Goal: Task Accomplishment & Management: Manage account settings

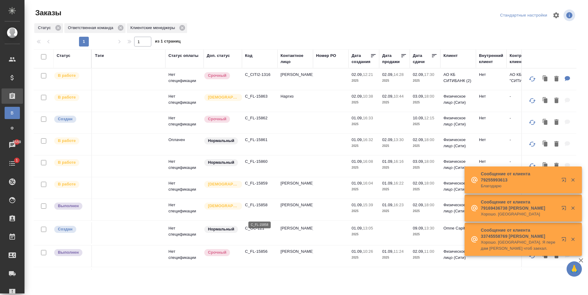
click at [260, 208] on p "C_FL-15858" at bounding box center [259, 205] width 29 height 6
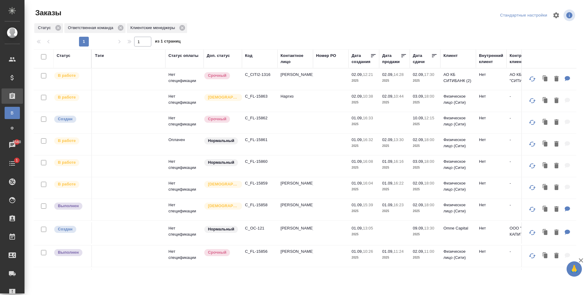
click at [255, 77] on p "C_CITI2-1316" at bounding box center [259, 75] width 29 height 6
click at [259, 186] on p "C_FL-15859" at bounding box center [259, 183] width 29 height 6
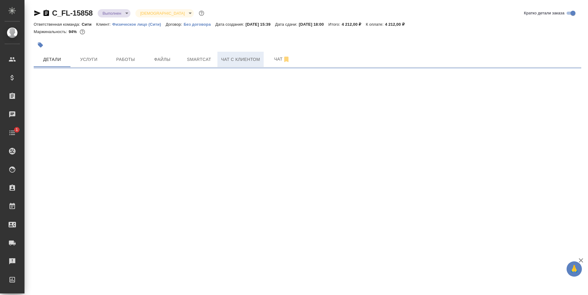
select select "RU"
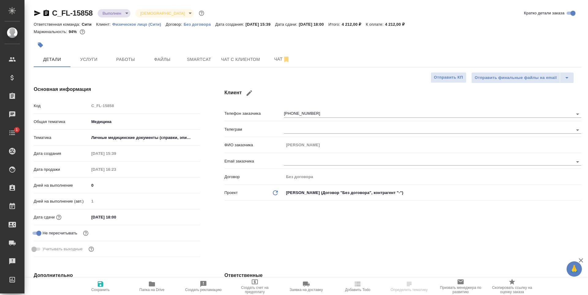
type textarea "x"
click at [293, 113] on input "+79854634393" at bounding box center [418, 113] width 268 height 7
click at [225, 56] on span "Чат с клиентом" at bounding box center [240, 60] width 39 height 8
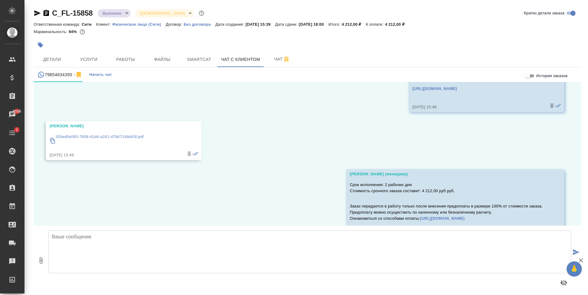
scroll to position [221, 0]
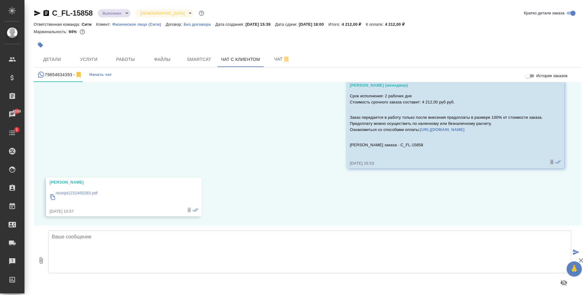
click at [111, 264] on textarea at bounding box center [309, 251] width 522 height 43
type textarea "V"
type textarea "м"
type textarea "Михаил, добрый день! Направляю перевод на согласование перед заверением."
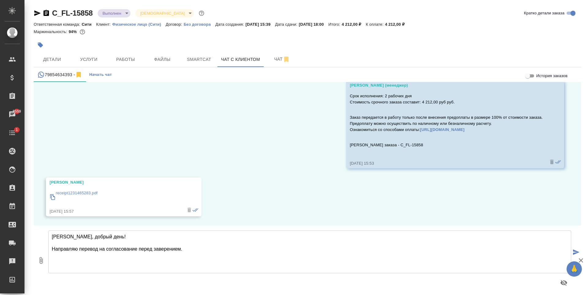
click at [43, 260] on icon "button" at bounding box center [40, 260] width 3 height 7
type input "C:\fakepath\ID0ed0e065-7608-41d4-a241-d7b6714bb83f_eng.docx"
click at [193, 253] on textarea "Михаил, добрый день! Направляю перевод на согласование перед заверением." at bounding box center [309, 251] width 522 height 43
type textarea "Михаил, добрый день! Направляю перевод на согласование перед заверением."
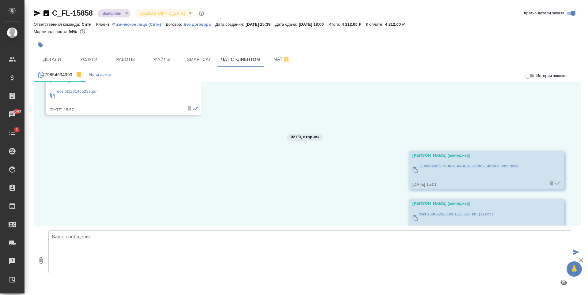
scroll to position [407, 0]
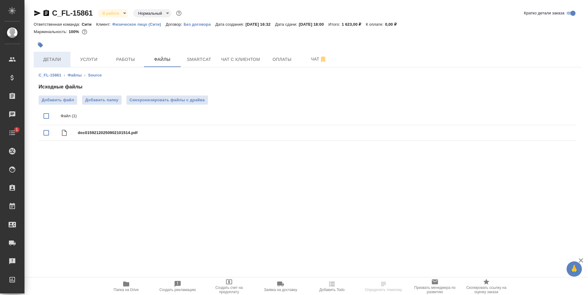
click at [49, 60] on span "Детали" at bounding box center [51, 60] width 29 height 8
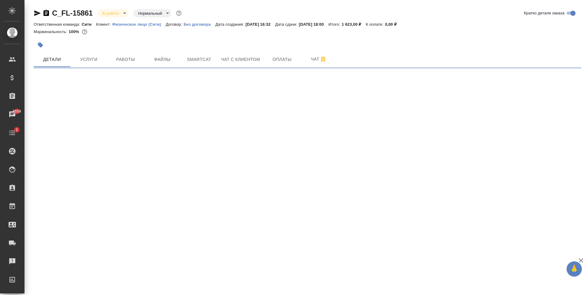
select select "RU"
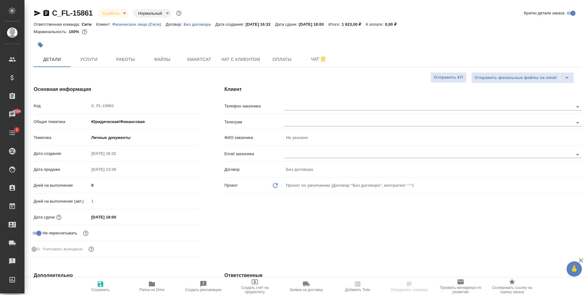
type textarea "x"
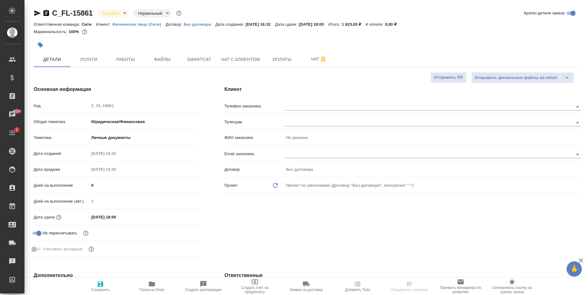
type textarea "x"
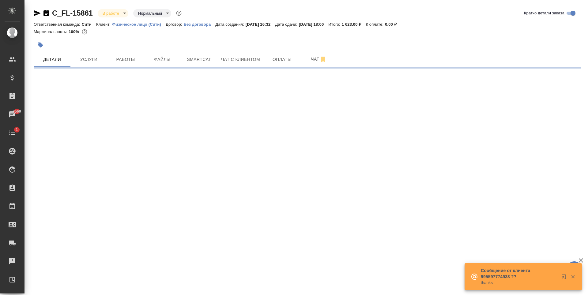
select select "RU"
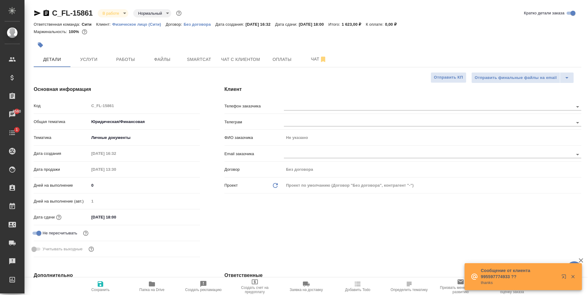
type textarea "x"
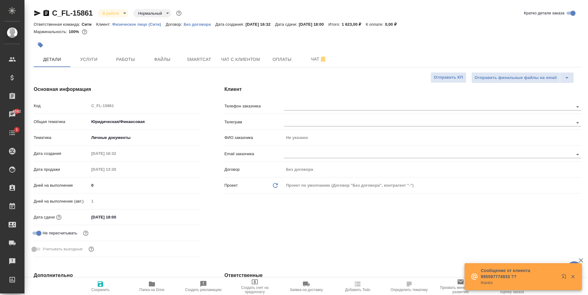
type textarea "x"
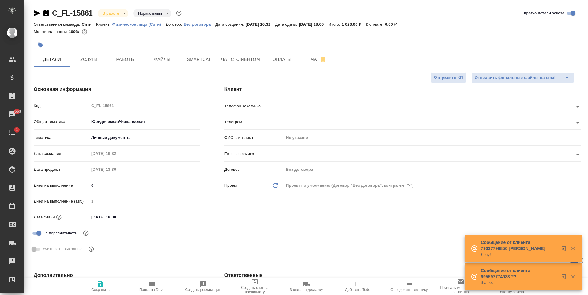
type textarea "x"
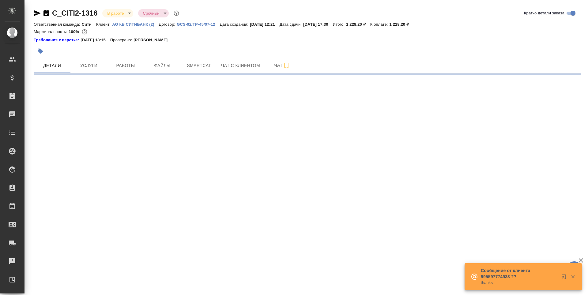
select select "RU"
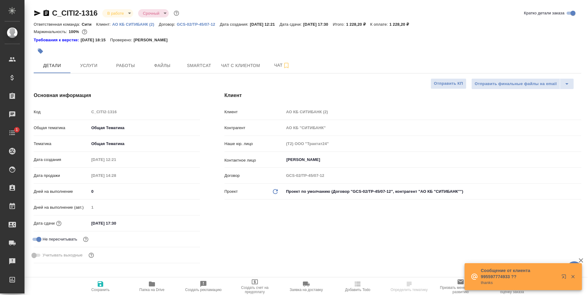
drag, startPoint x: 96, startPoint y: 21, endPoint x: 97, endPoint y: 17, distance: 4.0
click at [97, 17] on div "C_CITI2-1316 В работе inProgress Срочный urgent Кратко детали заказа" at bounding box center [307, 14] width 547 height 12
type textarea "x"
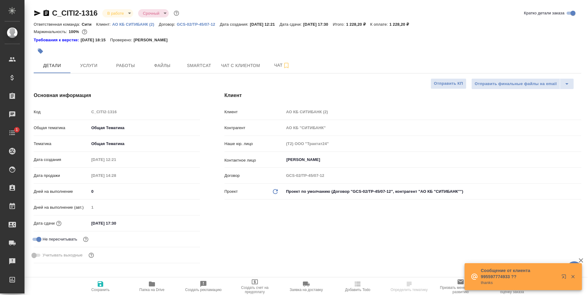
type textarea "x"
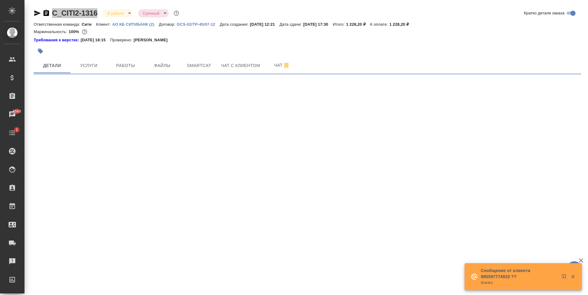
select select "RU"
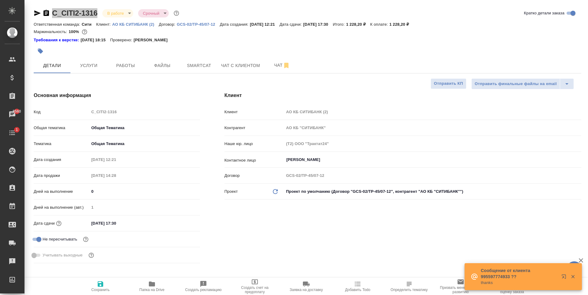
type textarea "x"
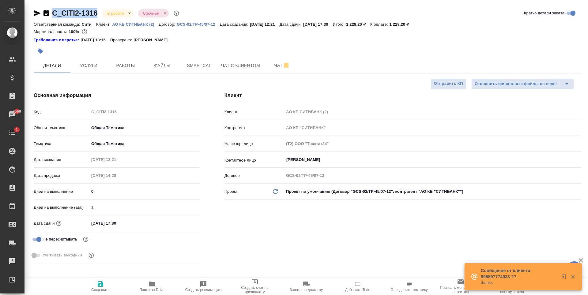
type textarea "x"
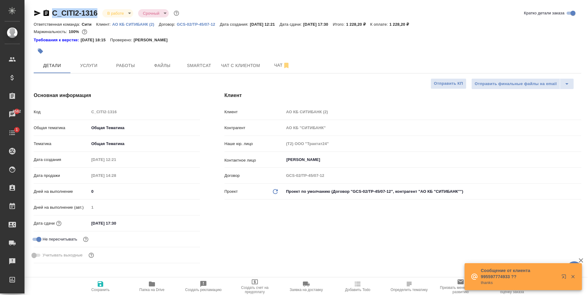
type textarea "x"
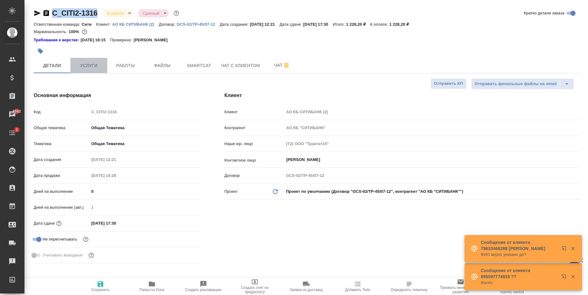
click at [101, 65] on span "Услуги" at bounding box center [88, 66] width 29 height 8
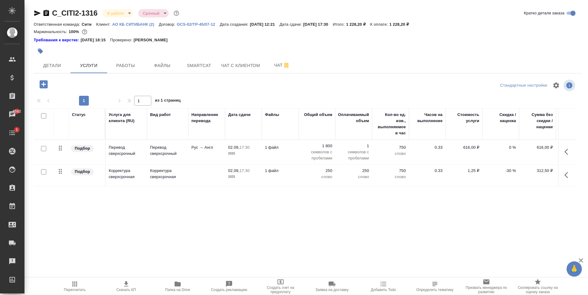
click at [473, 199] on div "Статус Услуга для клиента (RU) Вид работ Направление перевода Дата сдачи Файлы …" at bounding box center [305, 174] width 542 height 132
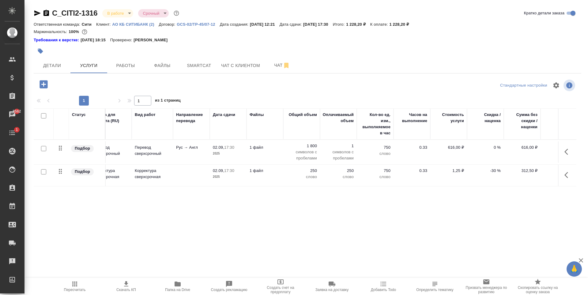
scroll to position [0, 35]
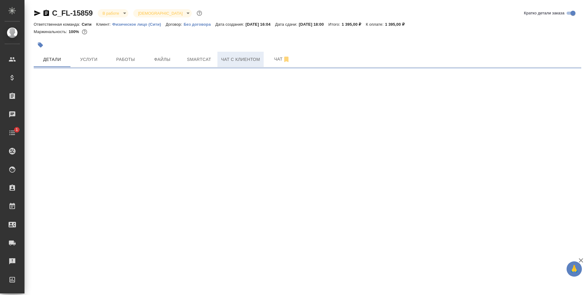
click at [239, 59] on span "Чат с клиентом" at bounding box center [240, 60] width 39 height 8
select select "RU"
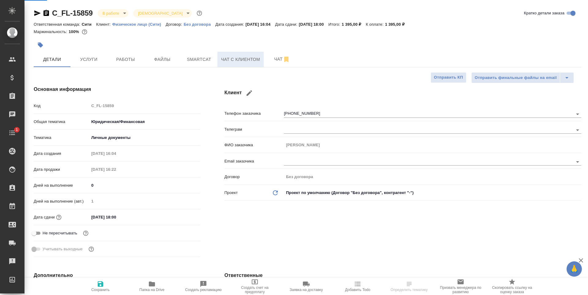
type textarea "x"
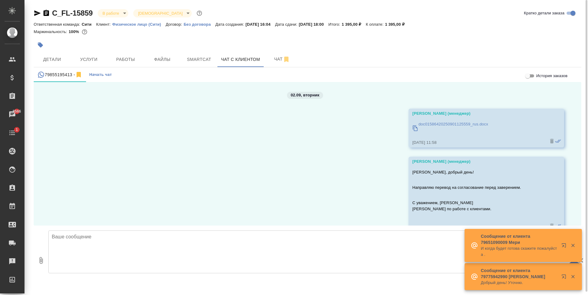
click at [432, 123] on p "doc01586420250901125559_rus.docx" at bounding box center [452, 124] width 69 height 6
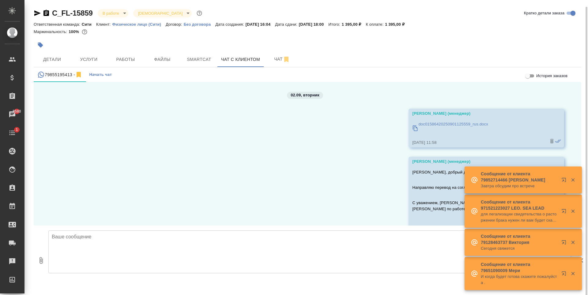
scroll to position [64, 0]
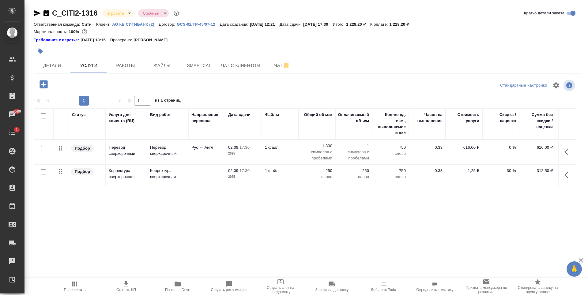
scroll to position [0, 35]
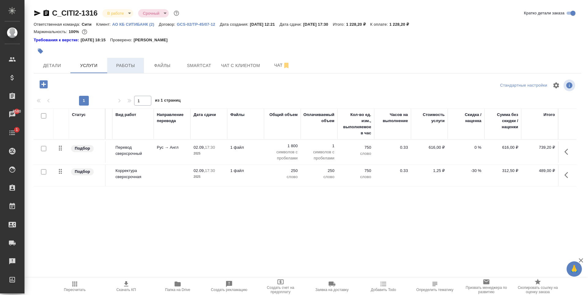
click at [115, 66] on span "Работы" at bounding box center [125, 66] width 29 height 8
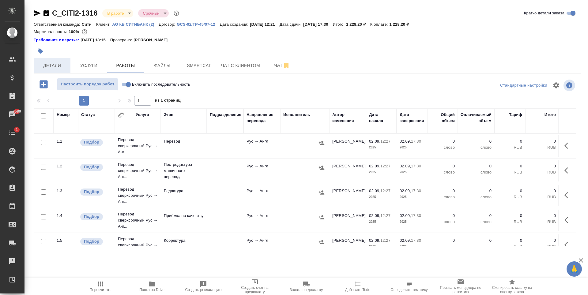
click at [47, 66] on span "Детали" at bounding box center [51, 66] width 29 height 8
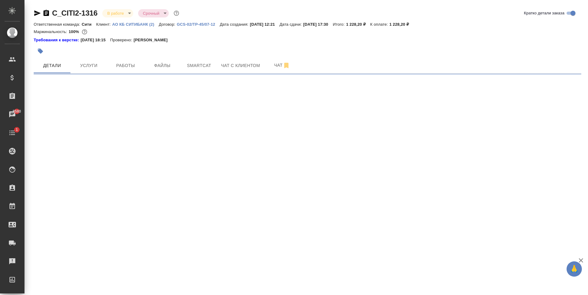
select select "RU"
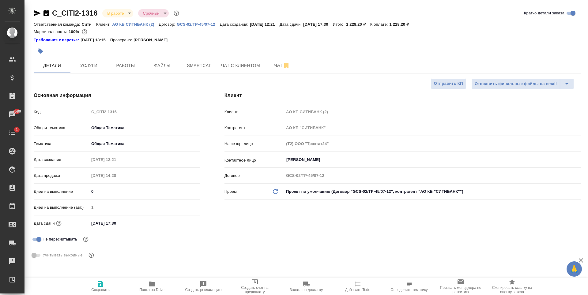
type textarea "x"
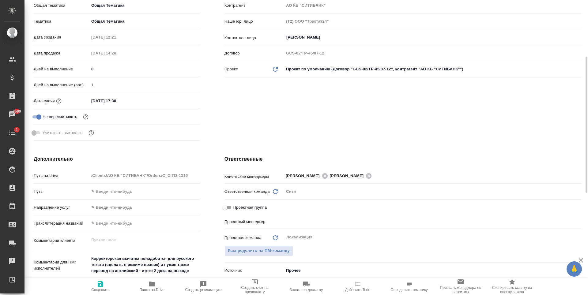
type input "Муталимов Марк"
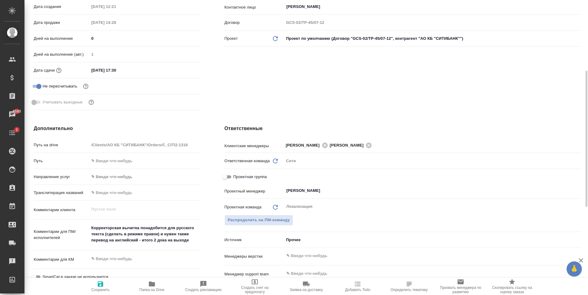
scroll to position [0, 0]
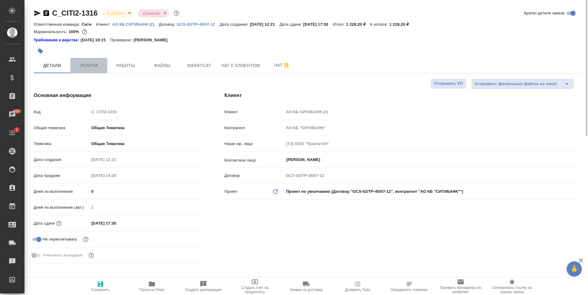
click at [92, 70] on button "Услуги" at bounding box center [88, 65] width 37 height 15
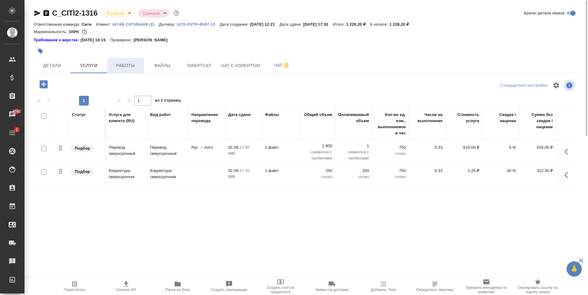
click at [124, 66] on span "Работы" at bounding box center [125, 66] width 29 height 8
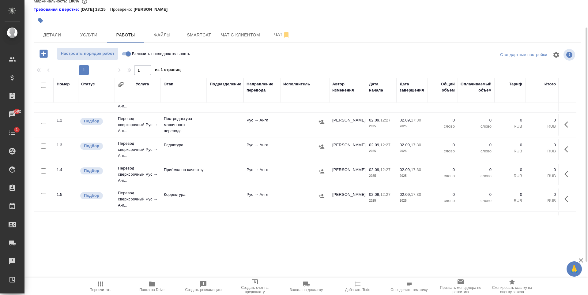
scroll to position [38, 0]
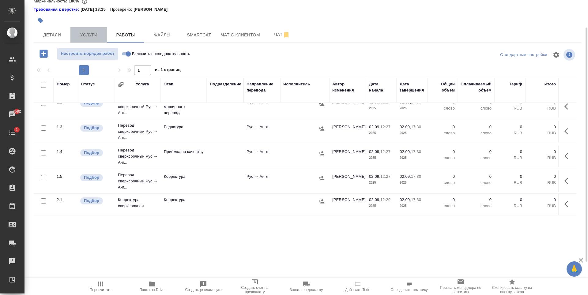
click at [91, 31] on span "Услуги" at bounding box center [88, 35] width 29 height 8
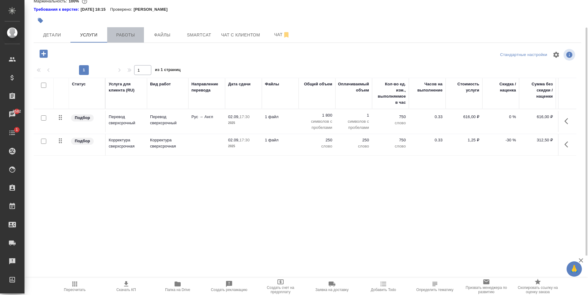
click at [121, 36] on span "Работы" at bounding box center [125, 35] width 29 height 8
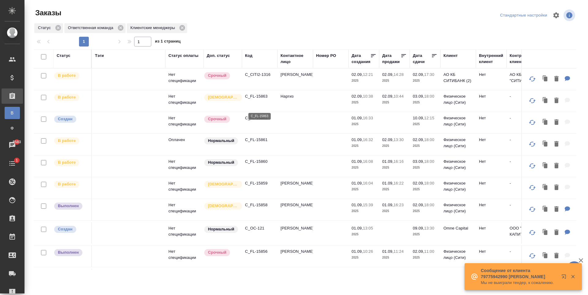
click at [258, 99] on p "C_FL-15863" at bounding box center [259, 96] width 29 height 6
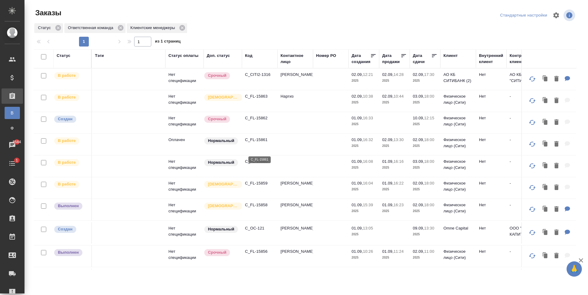
click at [261, 143] on p "C_FL-15861" at bounding box center [259, 140] width 29 height 6
click at [252, 165] on p "C_FL-15860" at bounding box center [259, 162] width 29 height 6
click at [260, 165] on p "C_FL-15860" at bounding box center [259, 162] width 29 height 6
click at [264, 255] on p "C_FL-15856" at bounding box center [259, 251] width 29 height 6
click at [256, 27] on div "Статус Ответственная команда Клиентские менеджеры" at bounding box center [305, 28] width 542 height 11
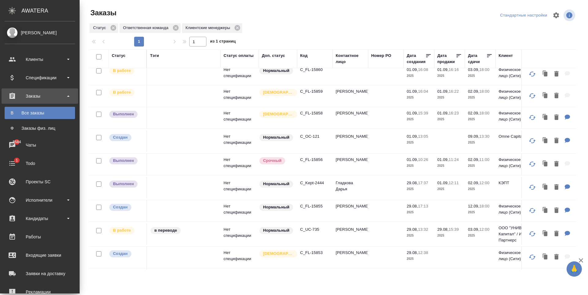
scroll to position [31, 0]
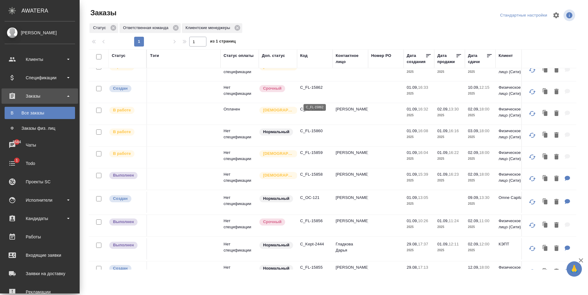
click at [313, 91] on p "C_FL-15862" at bounding box center [314, 87] width 29 height 6
click at [334, 15] on div at bounding box center [335, 15] width 164 height 15
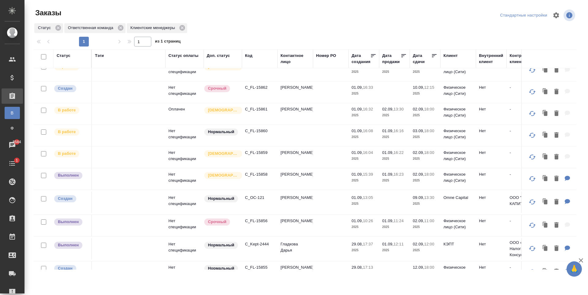
scroll to position [61, 0]
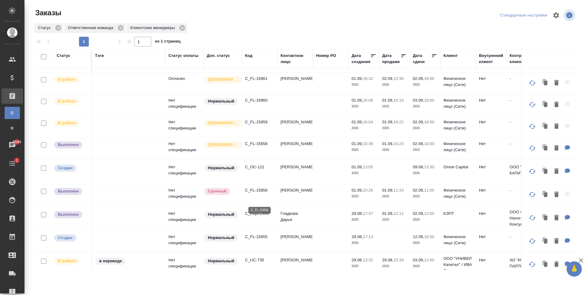
click at [248, 193] on p "C_FL-15856" at bounding box center [259, 190] width 29 height 6
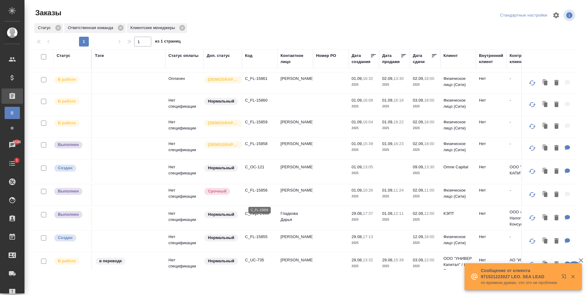
click at [262, 193] on p "C_FL-15856" at bounding box center [259, 190] width 29 height 6
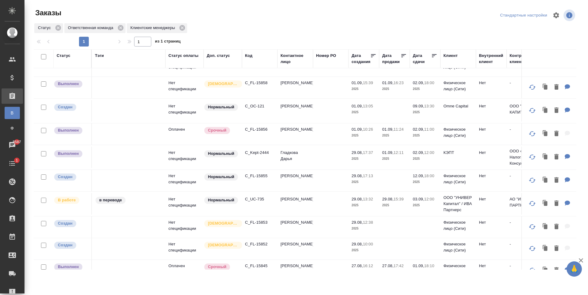
scroll to position [122, 0]
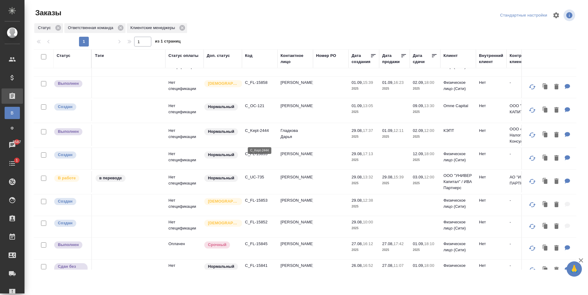
click at [255, 134] on p "C_Kept-2444" at bounding box center [259, 131] width 29 height 6
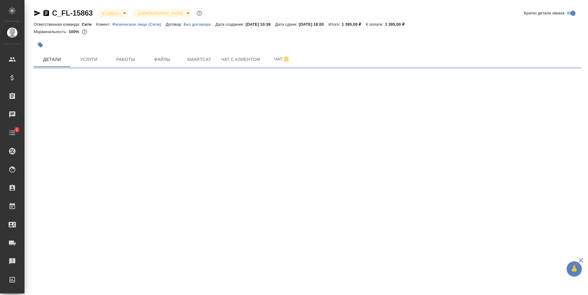
select select "RU"
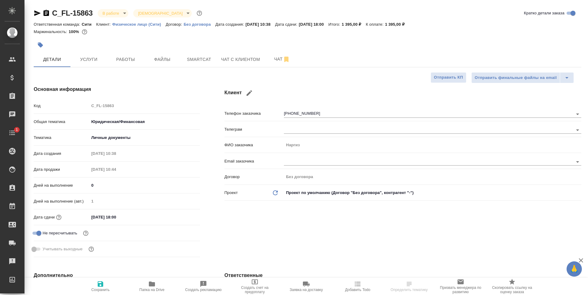
type textarea "x"
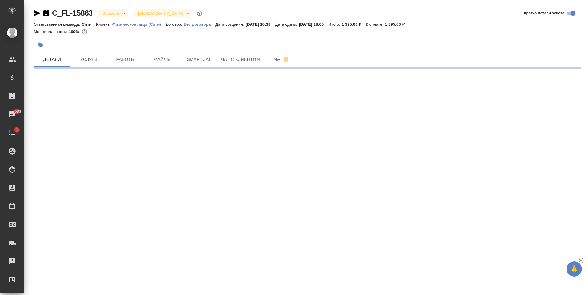
select select "RU"
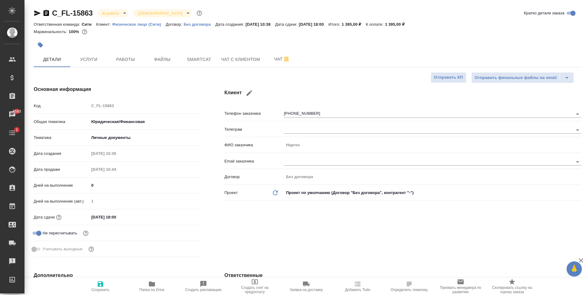
type textarea "x"
click at [124, 61] on span "Работы" at bounding box center [125, 60] width 29 height 8
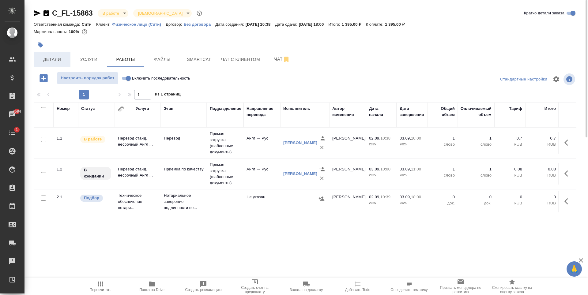
click at [52, 56] on span "Детали" at bounding box center [51, 60] width 29 height 8
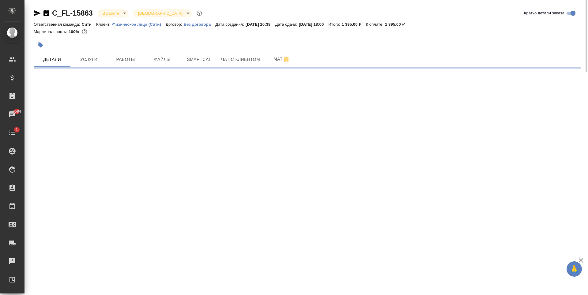
select select "RU"
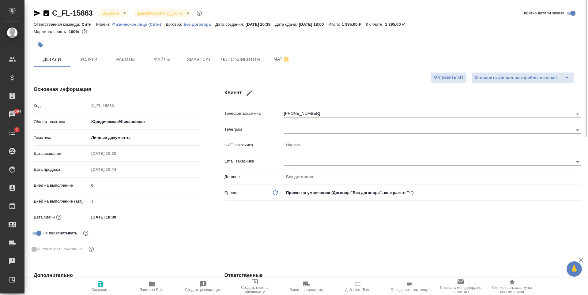
type textarea "x"
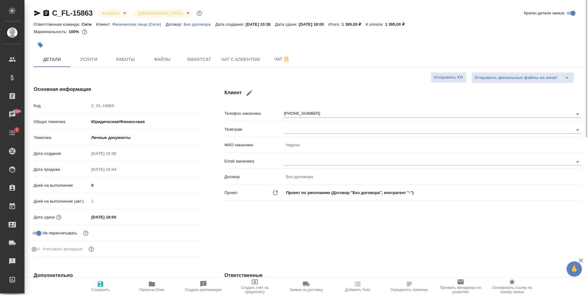
type textarea "x"
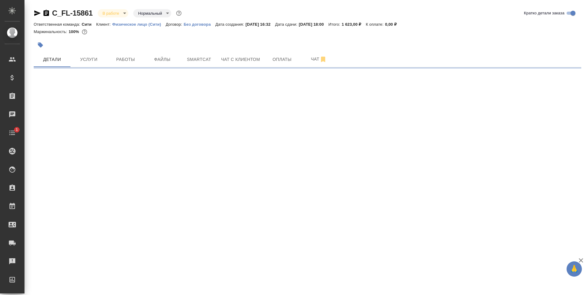
select select "RU"
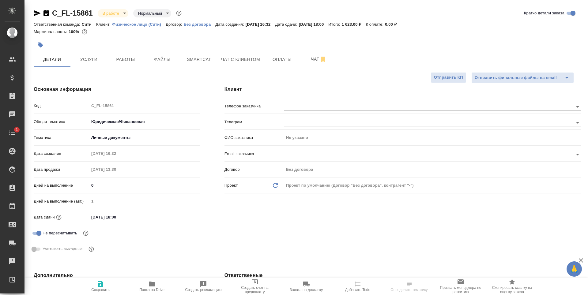
type textarea "x"
click at [84, 61] on span "Услуги" at bounding box center [88, 60] width 29 height 8
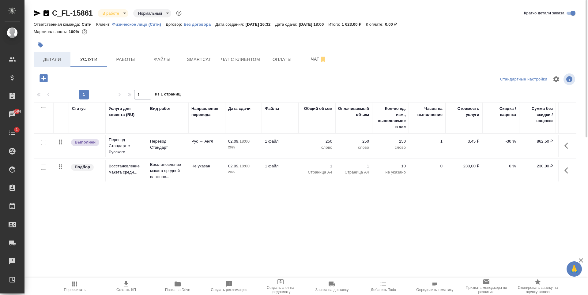
click at [61, 60] on span "Детали" at bounding box center [51, 60] width 29 height 8
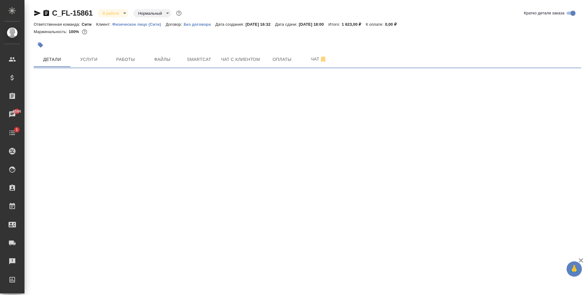
select select "RU"
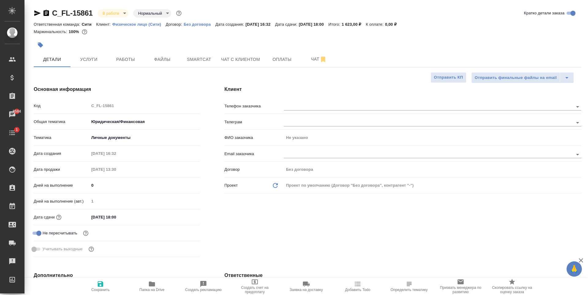
type textarea "x"
click at [304, 153] on input "text" at bounding box center [418, 154] width 268 height 7
type textarea "x"
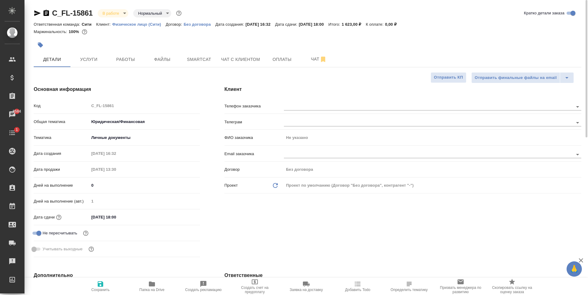
type textarea "x"
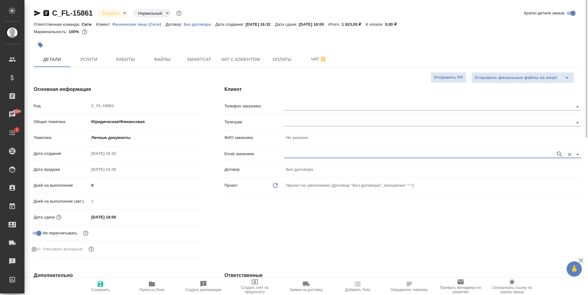
drag, startPoint x: 312, startPoint y: 152, endPoint x: 315, endPoint y: 155, distance: 4.3
click at [313, 153] on input "text" at bounding box center [418, 154] width 268 height 7
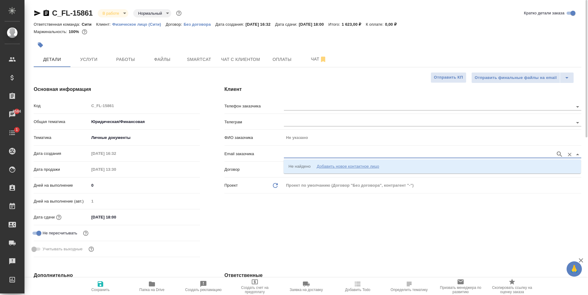
paste input "[EMAIL_ADDRESS][DOMAIN_NAME]"
type input "[EMAIL_ADDRESS][DOMAIN_NAME]"
click at [332, 164] on div "Добавить новое контактное лицо" at bounding box center [347, 166] width 62 height 6
type input "kudryavtsevan@yandex.ru"
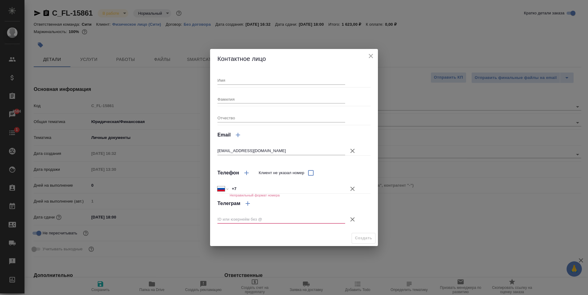
click at [245, 189] on input "+7" at bounding box center [287, 188] width 115 height 9
click at [353, 187] on icon "button" at bounding box center [352, 188] width 7 height 7
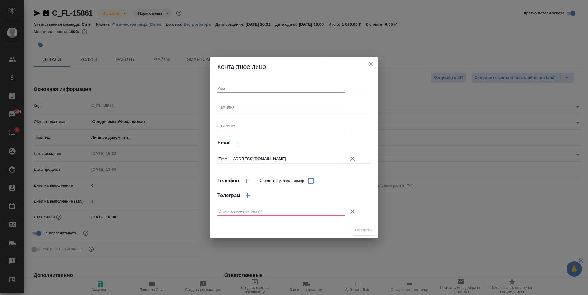
click at [352, 212] on icon "button" at bounding box center [352, 211] width 7 height 7
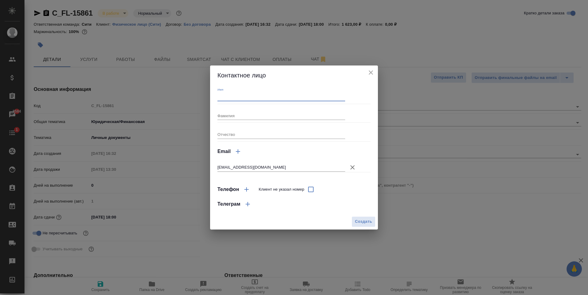
click at [234, 100] on input "Имя" at bounding box center [281, 96] width 128 height 9
type input "Y"
type input "Наталья"
click at [231, 115] on input "Фамилия" at bounding box center [281, 115] width 128 height 9
type input "Кудрявцева"
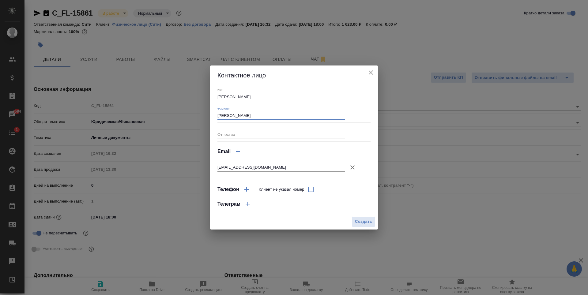
click at [369, 222] on span "Создать" at bounding box center [363, 221] width 17 height 7
type input "Кудрявцева Наталья"
type textarea "x"
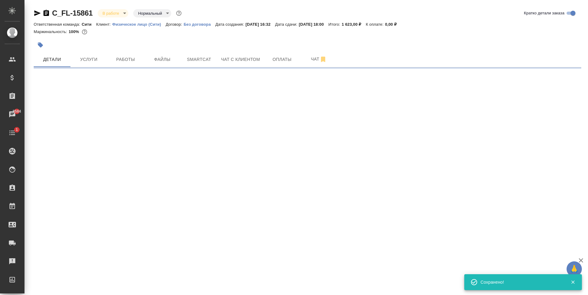
click at [296, 226] on div ".cls-1 fill:#fff; AWATERA Zaytseva Svetlana Клиенты Спецификации Заказы 8584 Ча…" at bounding box center [294, 147] width 588 height 295
type input "holyTrinity"
click at [119, 60] on span "Работы" at bounding box center [125, 60] width 29 height 8
select select "RU"
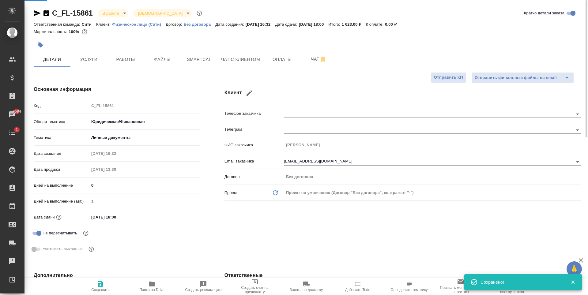
type textarea "x"
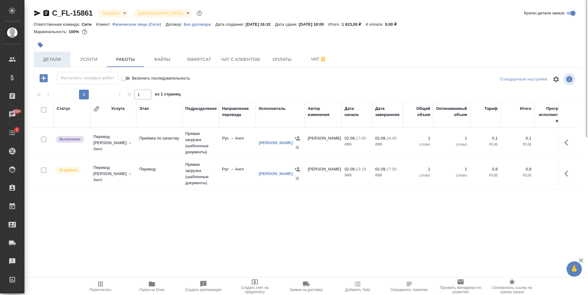
click at [63, 61] on span "Детали" at bounding box center [51, 60] width 29 height 8
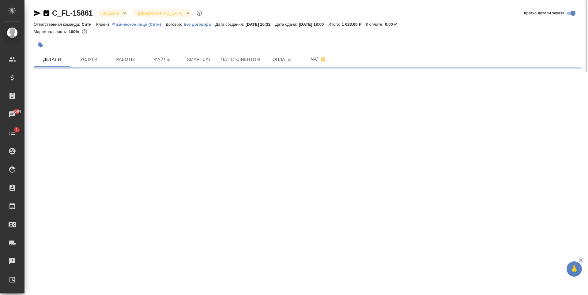
select select "RU"
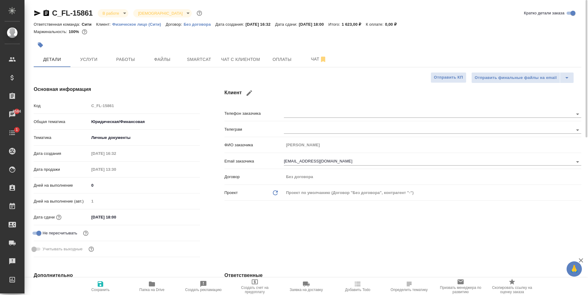
type textarea "x"
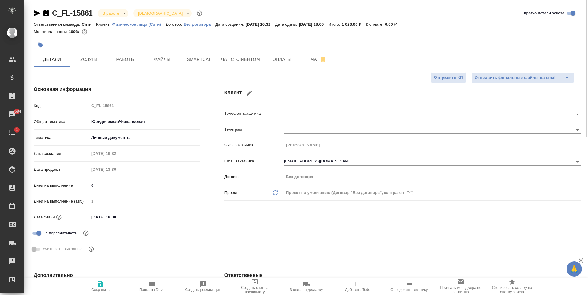
type textarea "x"
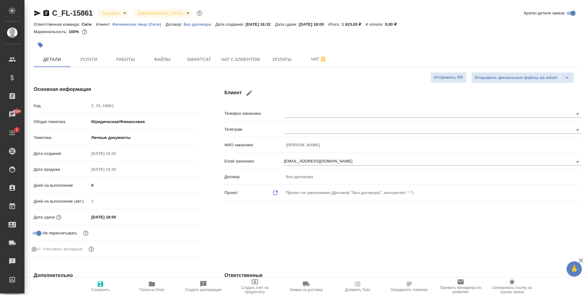
type textarea "x"
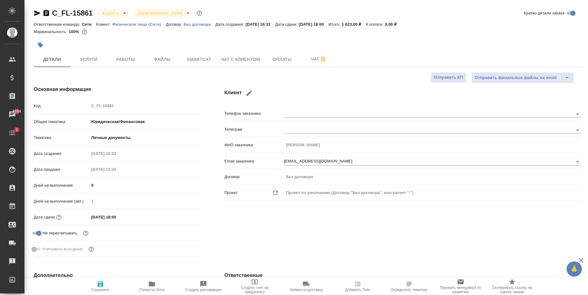
type textarea "x"
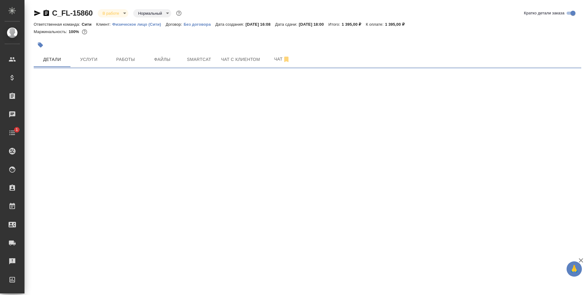
select select "RU"
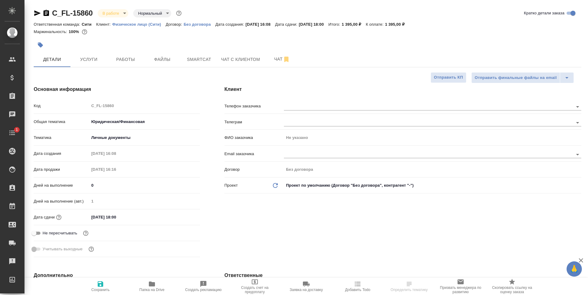
type textarea "x"
click at [150, 56] on span "Файлы" at bounding box center [162, 60] width 29 height 8
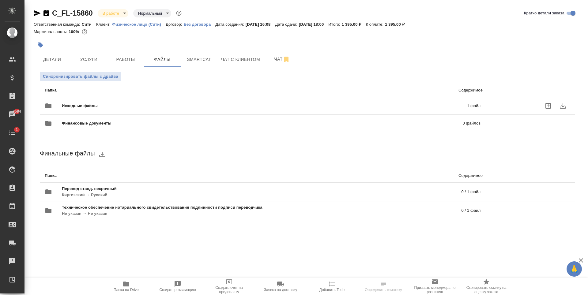
click at [151, 109] on span "Исходные файлы" at bounding box center [172, 106] width 220 height 6
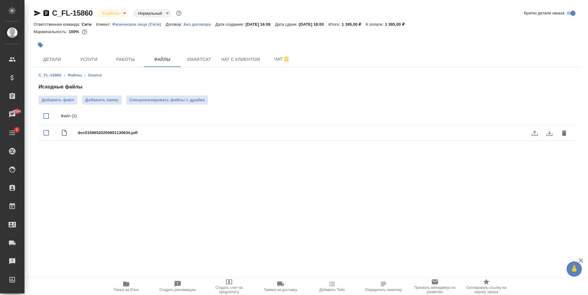
click at [147, 131] on span "doc01586520250901130634.pdf" at bounding box center [320, 133] width 484 height 6
checkbox input "true"
click at [550, 133] on icon "download" at bounding box center [548, 132] width 7 height 7
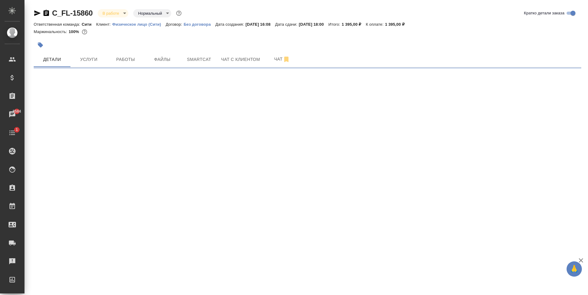
select select "RU"
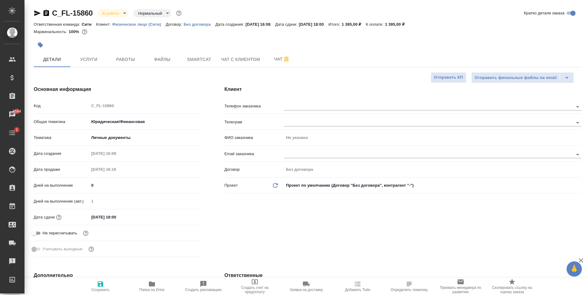
type textarea "x"
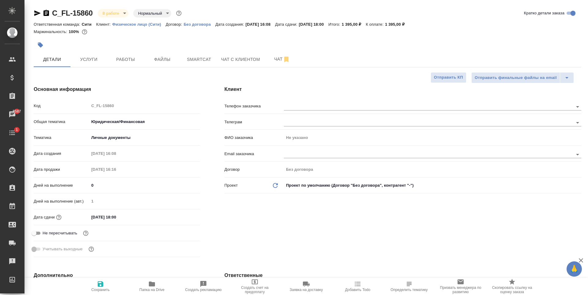
type textarea "x"
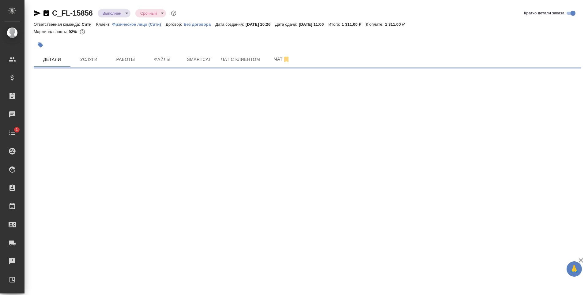
select select "RU"
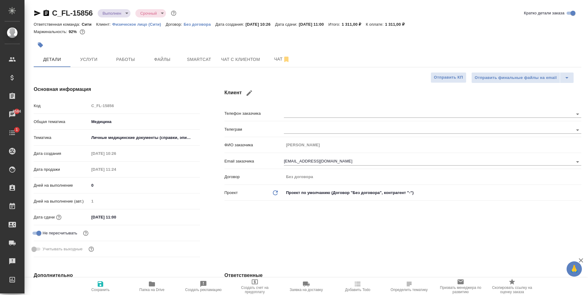
type textarea "x"
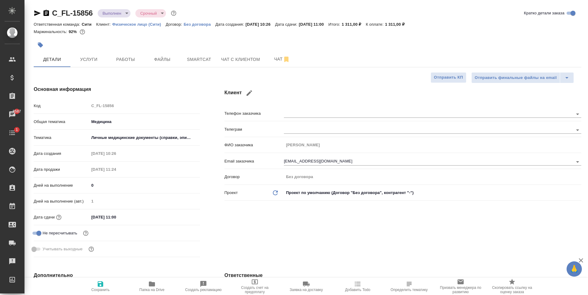
type textarea "x"
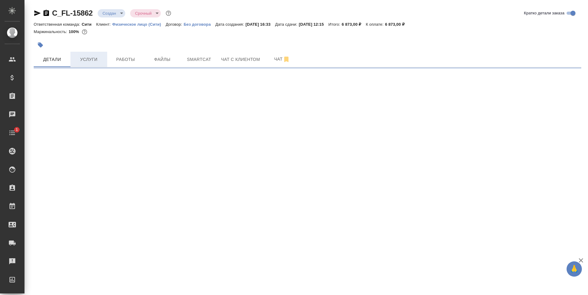
select select "RU"
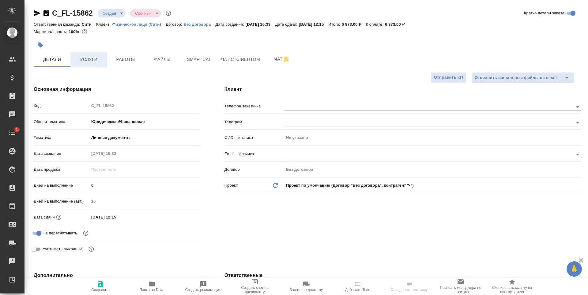
click at [87, 62] on span "Услуги" at bounding box center [88, 60] width 29 height 8
type textarea "x"
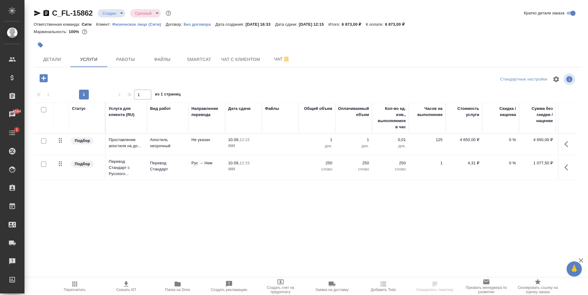
click at [193, 192] on div "Статус Услуга для клиента (RU) Вид работ Направление перевода Дата сдачи Файлы …" at bounding box center [305, 168] width 542 height 132
click at [63, 60] on span "Детали" at bounding box center [51, 60] width 29 height 8
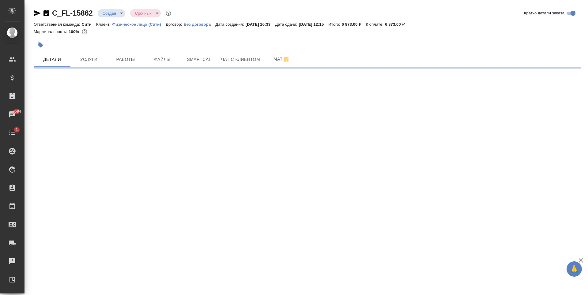
select select "RU"
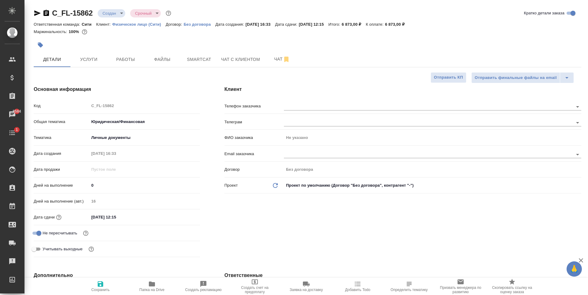
type textarea "x"
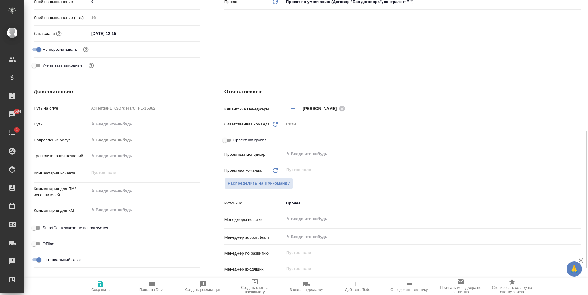
scroll to position [214, 0]
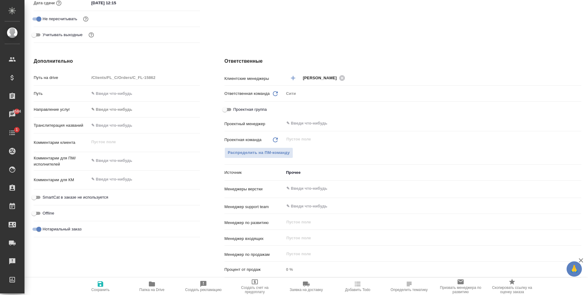
type textarea "x"
click at [124, 156] on textarea at bounding box center [144, 160] width 111 height 10
type textarea "x"
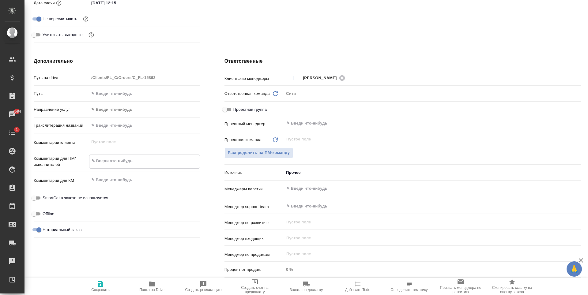
type textarea "x"
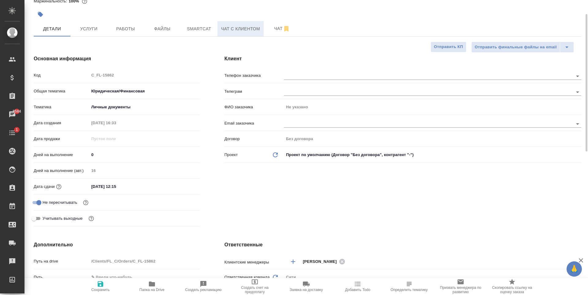
scroll to position [0, 0]
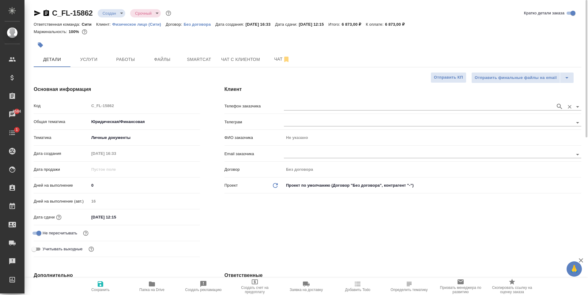
type textarea "x"
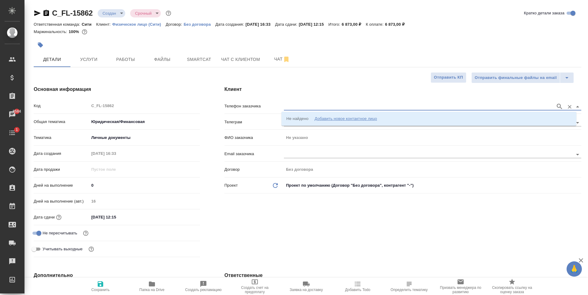
click at [295, 103] on input "text" at bounding box center [418, 106] width 268 height 7
click at [296, 159] on div at bounding box center [432, 153] width 297 height 11
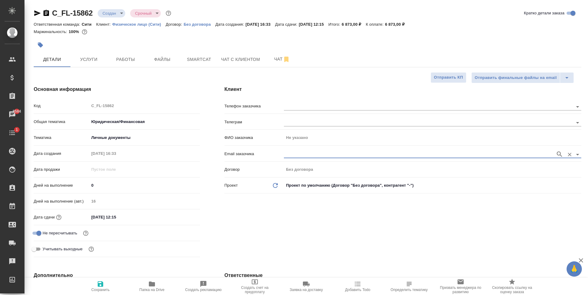
click at [295, 155] on input "text" at bounding box center [418, 154] width 268 height 7
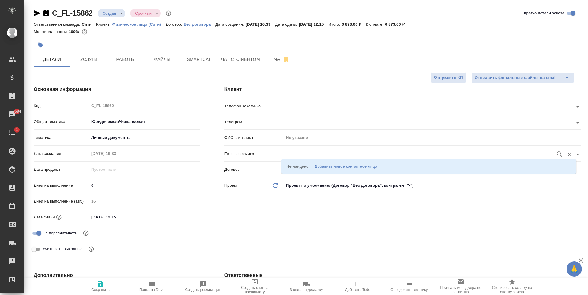
type input "ngorbunova000@gmail.com"
type input "9143237439"
click at [311, 155] on input "text" at bounding box center [418, 154] width 268 height 7
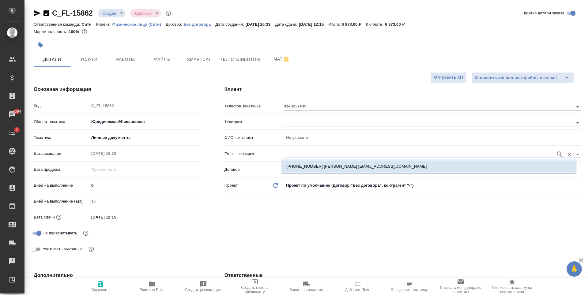
click at [302, 166] on p "+79143237439 Наталья ngorbunova000@gmail.com" at bounding box center [356, 166] width 140 height 6
type input "[PERSON_NAME]"
type input "+79143237439 Наталья ngorbunova000@gmail.com"
type textarea "x"
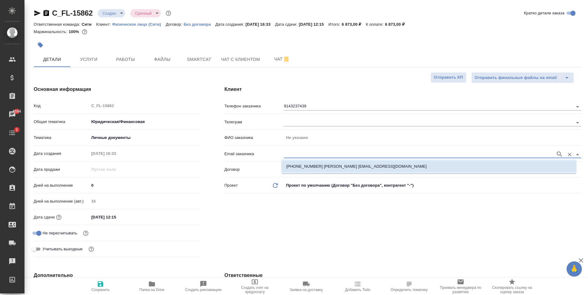
type textarea "x"
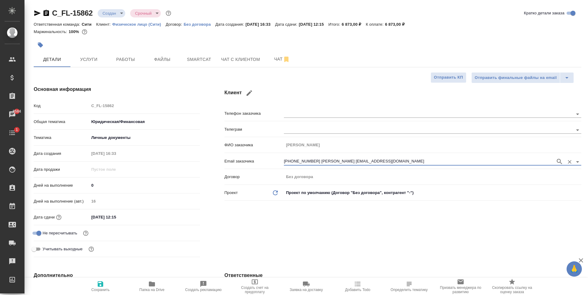
click at [98, 287] on icon "button" at bounding box center [100, 283] width 7 height 7
type textarea "x"
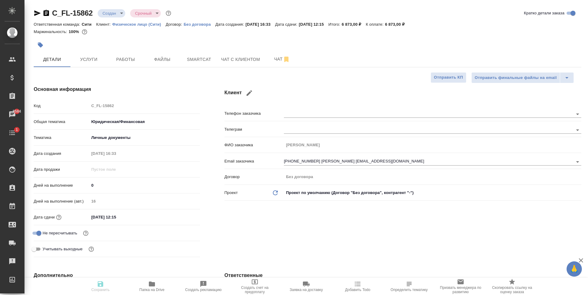
type textarea "x"
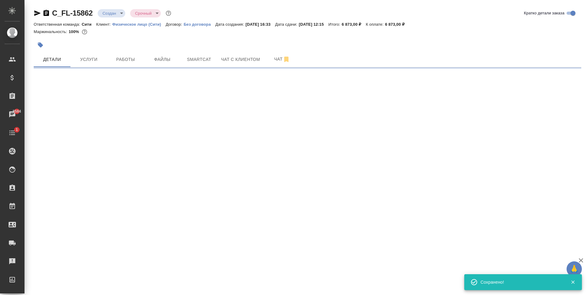
select select "RU"
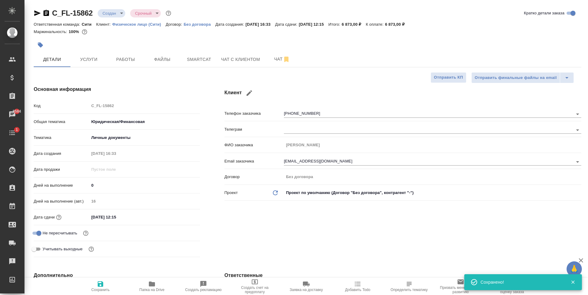
type textarea "x"
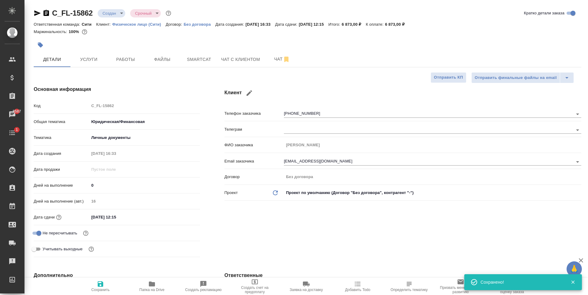
type textarea "x"
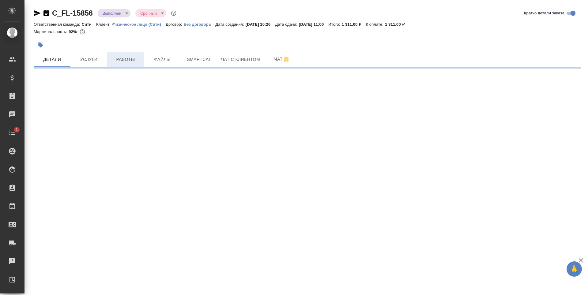
select select "RU"
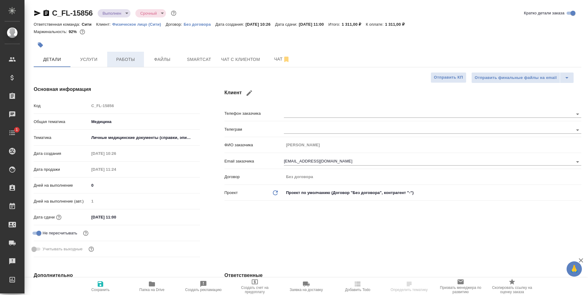
type textarea "x"
click at [116, 61] on span "Работы" at bounding box center [125, 60] width 29 height 8
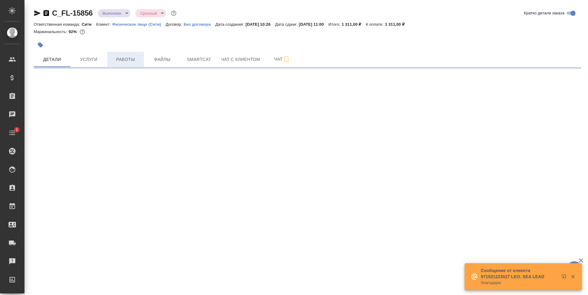
click at [119, 54] on button "Работы" at bounding box center [125, 59] width 37 height 15
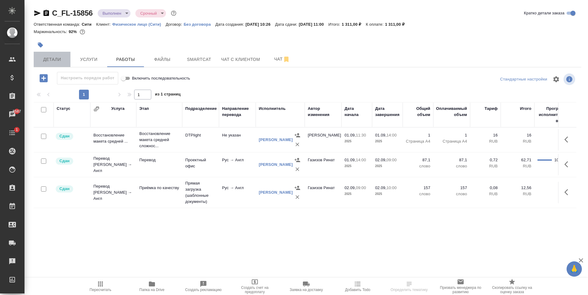
click at [62, 62] on span "Детали" at bounding box center [51, 60] width 29 height 8
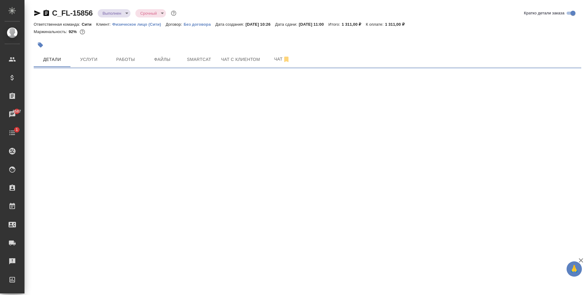
select select "RU"
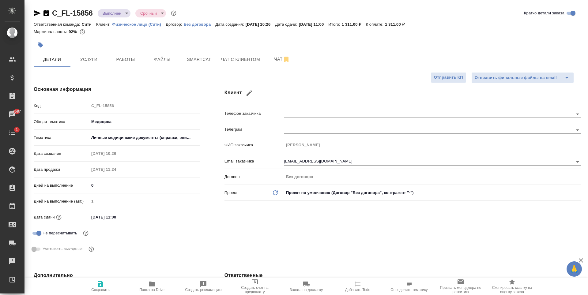
type textarea "x"
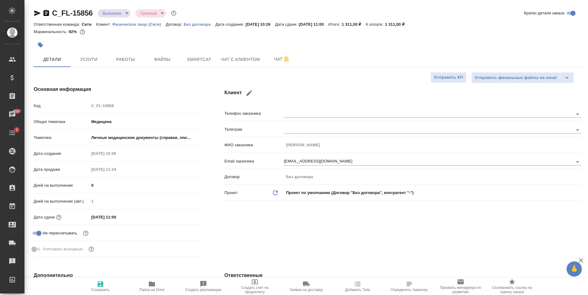
type textarea "x"
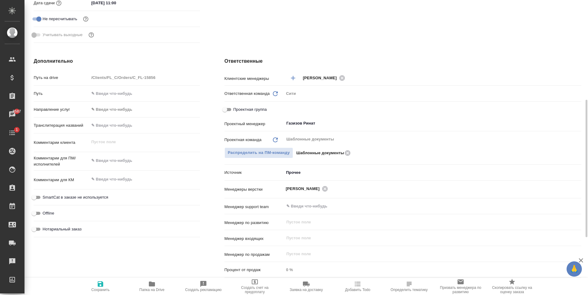
scroll to position [338, 0]
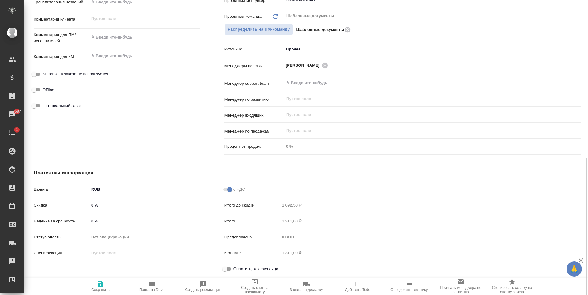
click at [229, 269] on input "Оплатить, как физ.лицо" at bounding box center [225, 268] width 22 height 7
checkbox input "true"
type textarea "x"
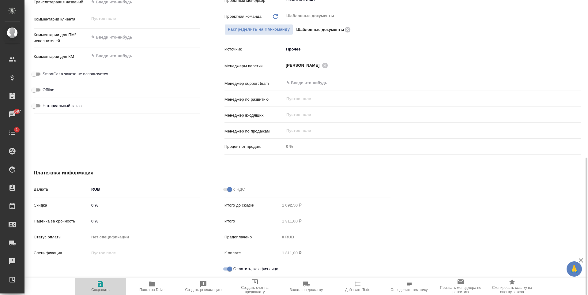
click at [105, 284] on span "Сохранить" at bounding box center [100, 286] width 44 height 12
type textarea "x"
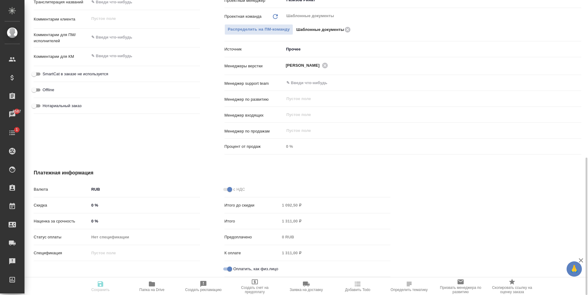
type textarea "x"
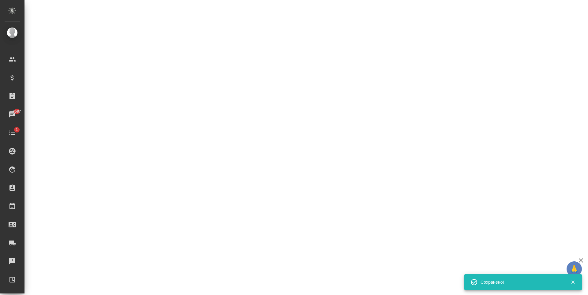
select select "RU"
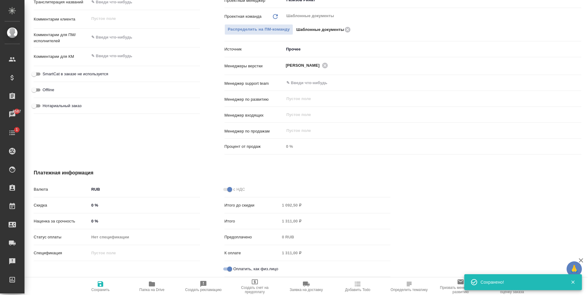
type textarea "x"
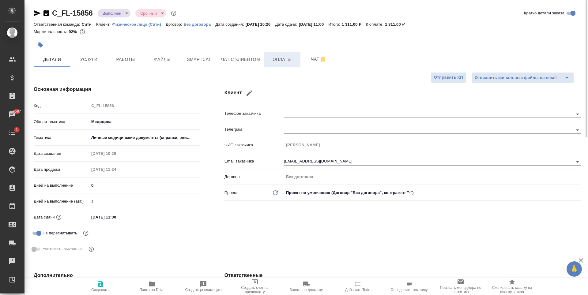
click at [264, 56] on button "Оплаты" at bounding box center [281, 59] width 37 height 15
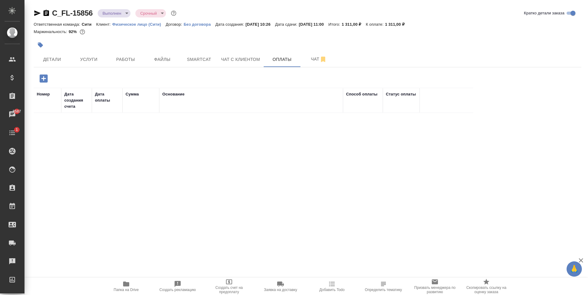
click at [45, 79] on icon "button" at bounding box center [43, 78] width 8 height 8
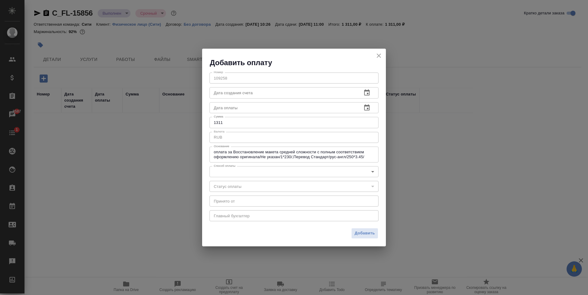
click at [242, 168] on body "🙏 .cls-1 fill:#fff; AWATERA Zaytseva Svetlana Клиенты Спецификации Заказы 8587 …" at bounding box center [294, 147] width 588 height 295
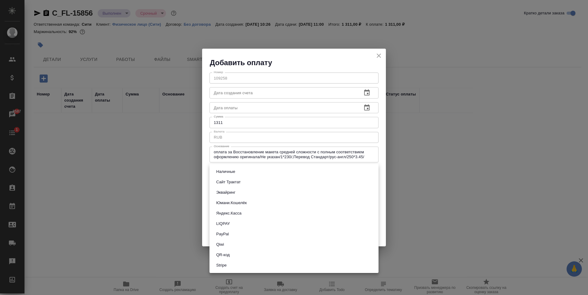
click at [244, 183] on li "Сайт Трактат" at bounding box center [293, 182] width 169 height 10
type input "site-traktat"
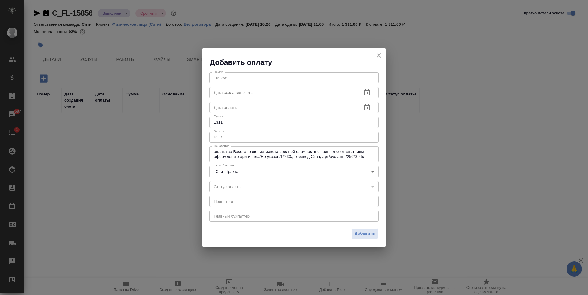
click at [261, 226] on div "Добавить" at bounding box center [294, 235] width 184 height 21
click at [366, 107] on icon "button" at bounding box center [366, 107] width 7 height 7
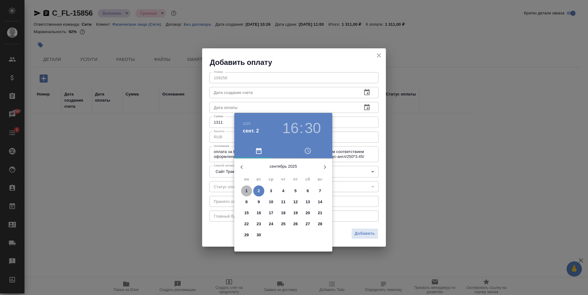
click at [247, 188] on p "1" at bounding box center [246, 191] width 2 height 6
type input "01.09.2025 16:30"
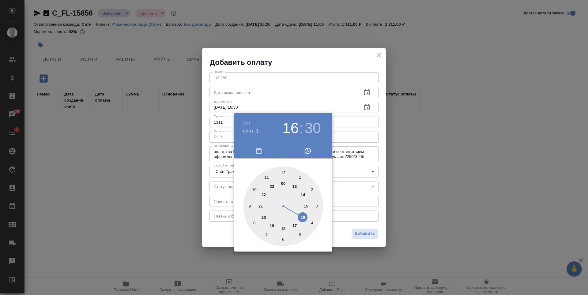
click at [316, 57] on div at bounding box center [294, 147] width 588 height 295
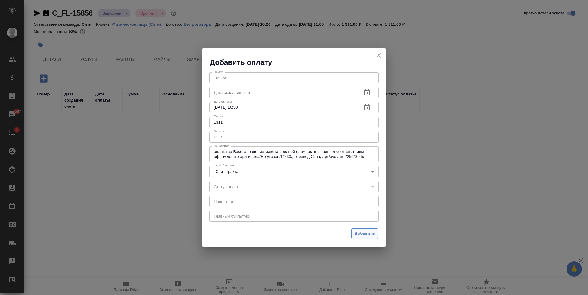
click at [366, 232] on span "Добавить" at bounding box center [364, 233] width 20 height 7
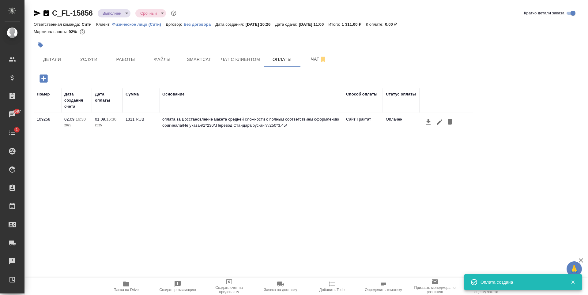
click at [214, 159] on div "Номер Дата создания счета Дата оплаты Сумма Основание Способ оплаты Статус опла…" at bounding box center [305, 180] width 542 height 184
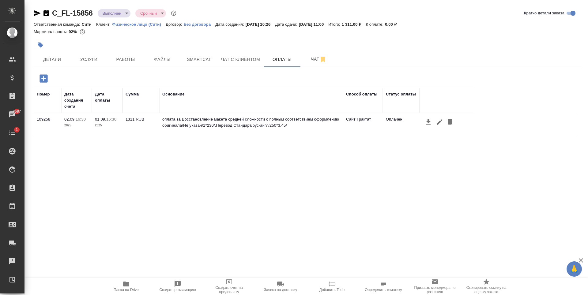
click at [115, 14] on body "🙏 .cls-1 fill:#fff; AWATERA Zaytseva Svetlana Клиенты Спецификации Заказы 8587 …" at bounding box center [294, 147] width 588 height 295
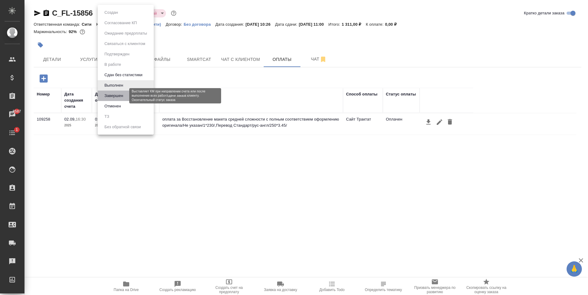
click at [122, 96] on button "Завершен" at bounding box center [114, 95] width 22 height 7
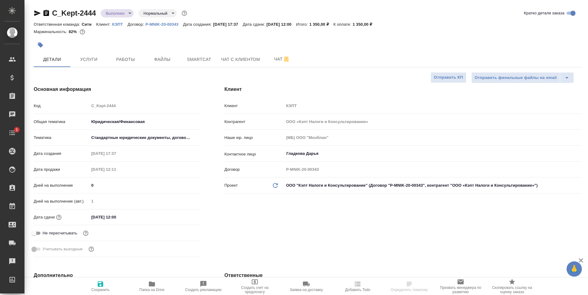
select select "RU"
click at [121, 58] on span "Работы" at bounding box center [125, 60] width 29 height 8
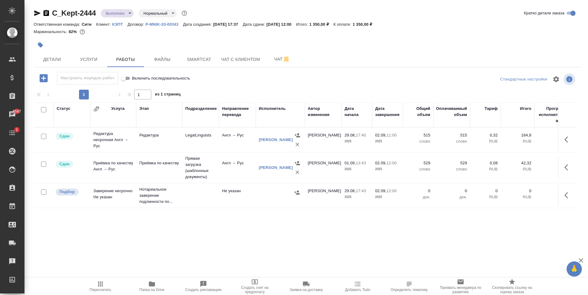
click at [168, 46] on div at bounding box center [216, 44] width 365 height 13
click at [54, 58] on span "Детали" at bounding box center [51, 60] width 29 height 8
click at [41, 42] on icon "button" at bounding box center [40, 45] width 6 height 6
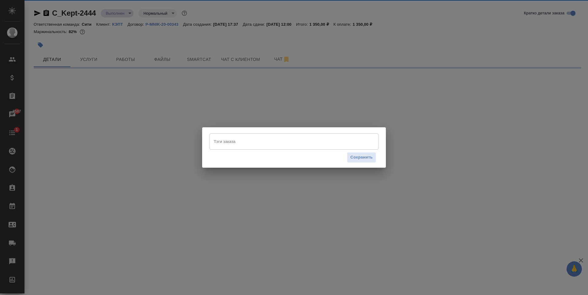
select select "RU"
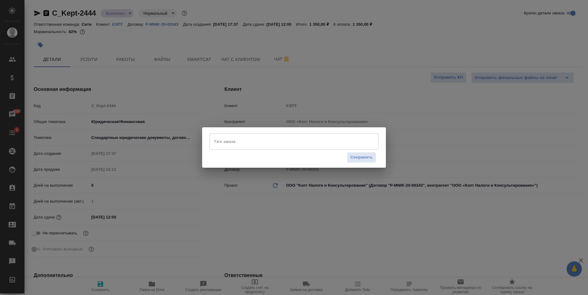
click at [244, 139] on input "Тэги заказа" at bounding box center [288, 141] width 152 height 10
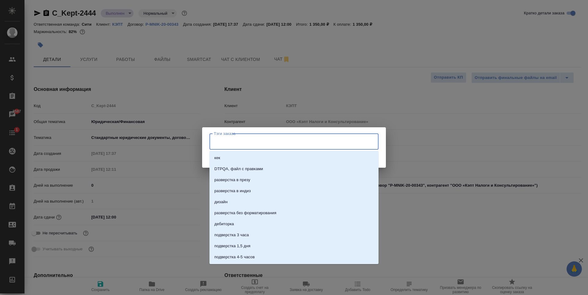
type textarea "x"
type input "на со"
click at [256, 153] on li "На согласовании" at bounding box center [293, 157] width 169 height 11
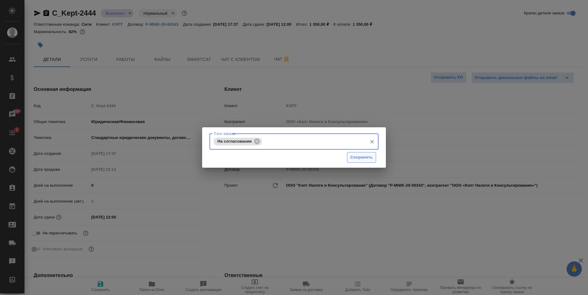
click at [359, 156] on span "Сохранить" at bounding box center [361, 157] width 22 height 7
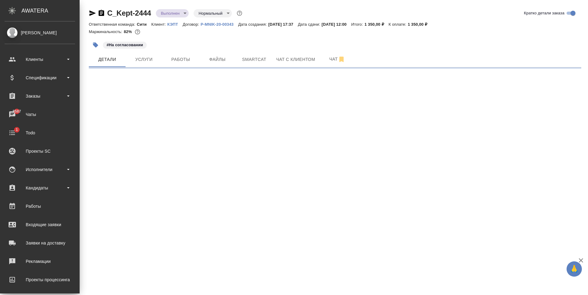
select select "RU"
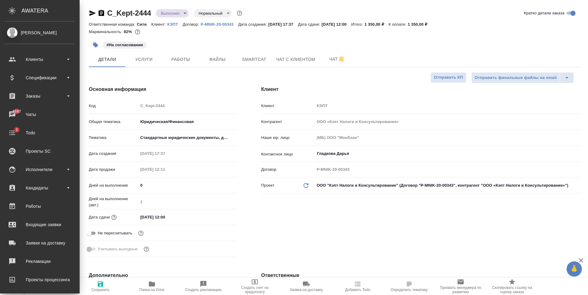
type textarea "x"
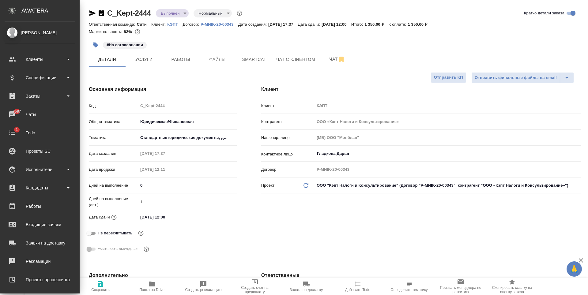
type textarea "x"
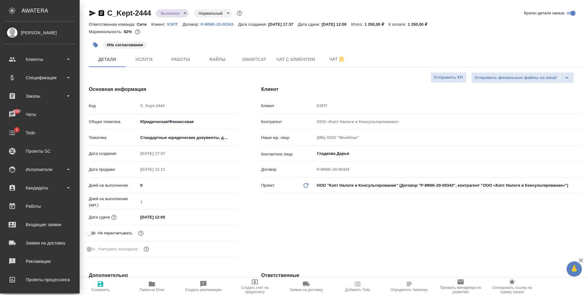
type textarea "x"
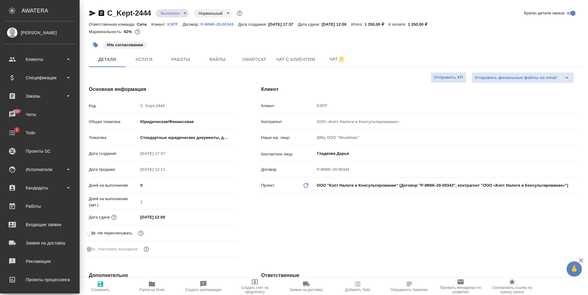
type textarea "x"
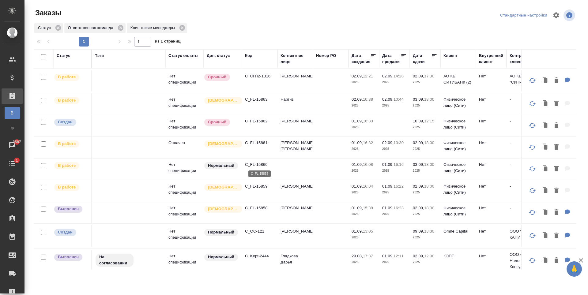
scroll to position [122, 0]
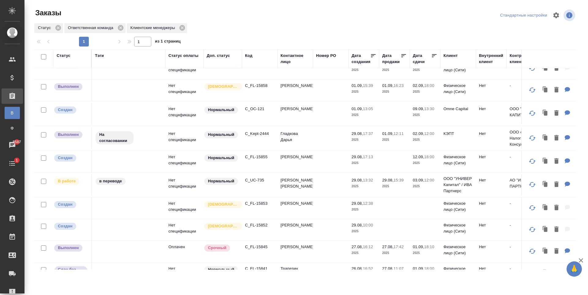
click at [255, 183] on p "C_UC-735" at bounding box center [259, 180] width 29 height 6
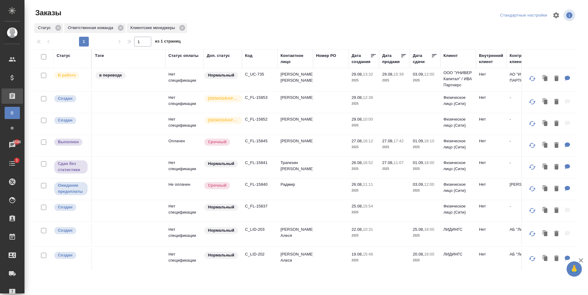
scroll to position [226, 0]
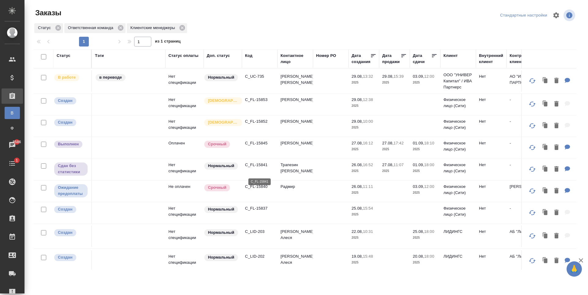
click at [253, 168] on p "C_FL-15841" at bounding box center [259, 165] width 29 height 6
click at [266, 146] on p "C_FL-15845" at bounding box center [259, 143] width 29 height 6
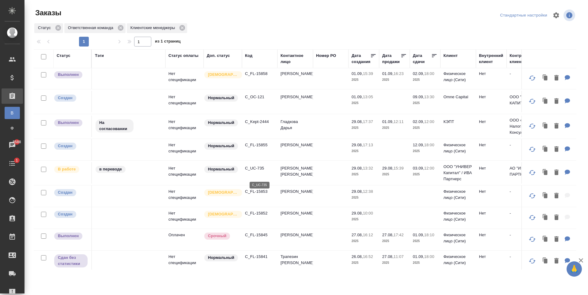
click at [256, 171] on p "C_UC-735" at bounding box center [259, 168] width 29 height 6
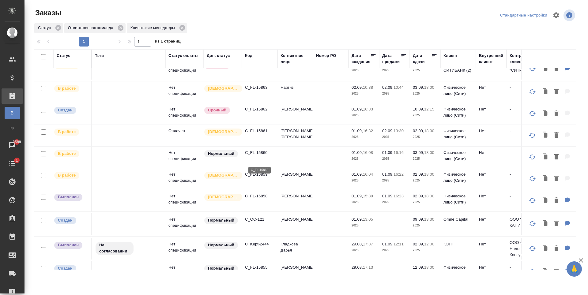
scroll to position [0, 0]
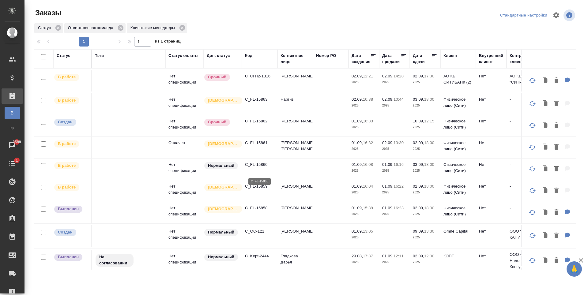
click at [255, 168] on p "C_FL-15860" at bounding box center [259, 165] width 29 height 6
click at [263, 146] on p "C_FL-15861" at bounding box center [259, 143] width 29 height 6
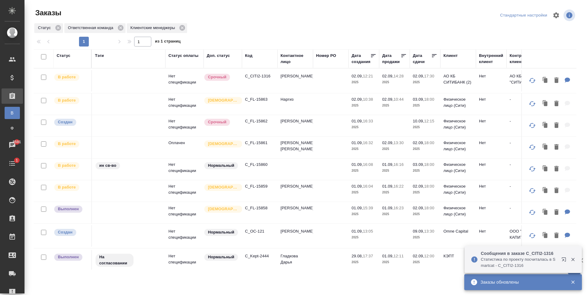
click at [253, 124] on p "C_FL-15862" at bounding box center [259, 121] width 29 height 6
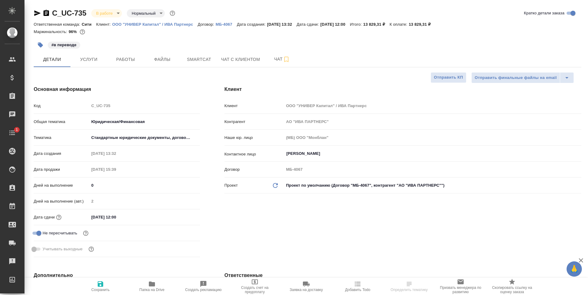
select select "RU"
click at [128, 61] on span "Работы" at bounding box center [125, 60] width 29 height 8
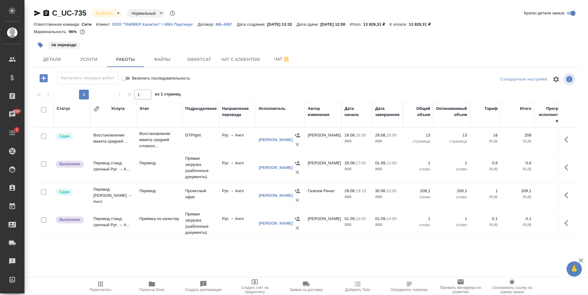
scroll to position [28, 0]
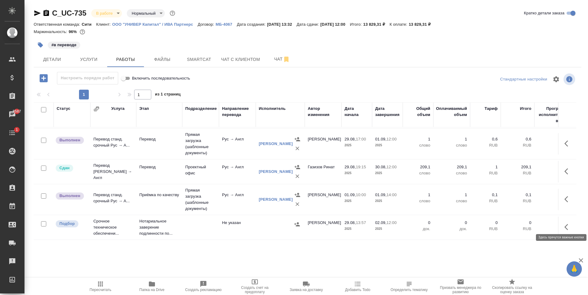
click at [565, 223] on icon "button" at bounding box center [567, 226] width 7 height 7
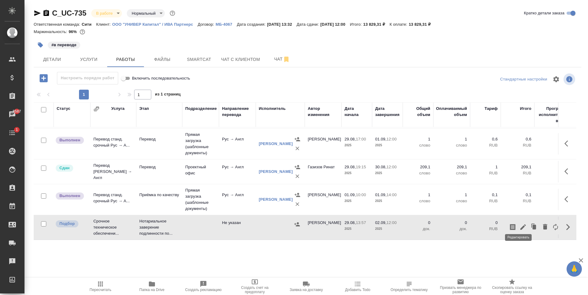
click at [520, 224] on icon "button" at bounding box center [523, 227] width 6 height 6
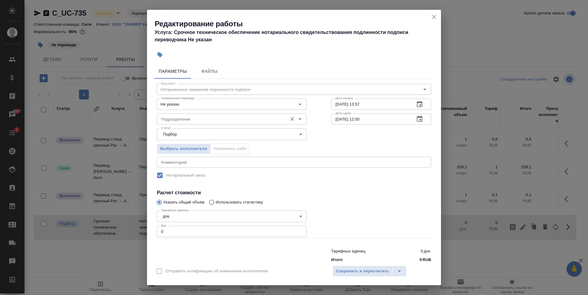
click at [191, 121] on input "Подразделение" at bounding box center [221, 118] width 125 height 7
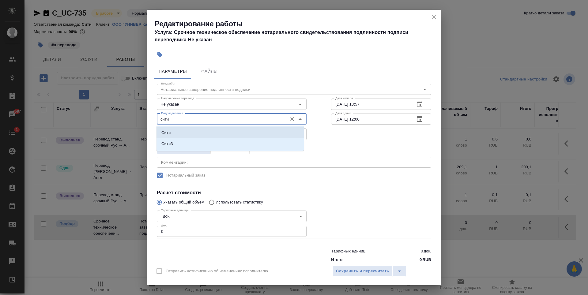
click at [221, 127] on div "Сити Сити3" at bounding box center [229, 138] width 147 height 25
click at [219, 134] on li "Сити" at bounding box center [229, 132] width 147 height 11
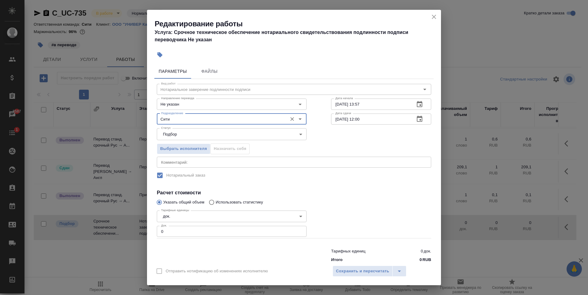
type input "Сити"
click at [297, 230] on input "1" at bounding box center [232, 231] width 150 height 11
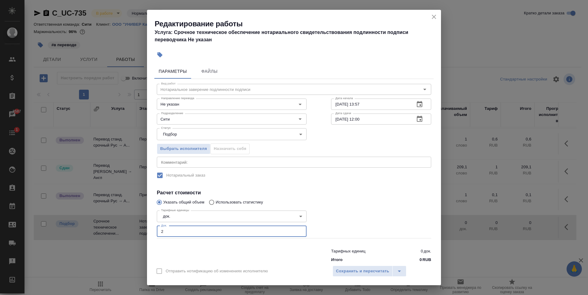
click at [297, 230] on input "2" at bounding box center [232, 231] width 150 height 11
type input "3"
click at [297, 230] on input "3" at bounding box center [232, 231] width 150 height 11
click at [367, 271] on span "Сохранить и пересчитать" at bounding box center [362, 271] width 53 height 7
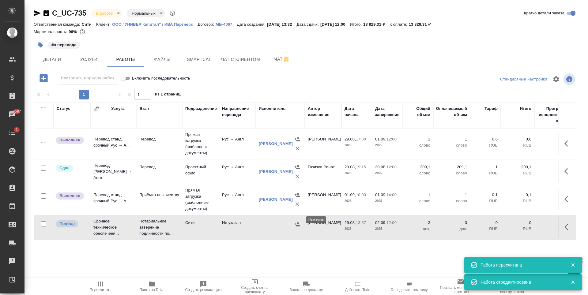
click at [296, 222] on icon "button" at bounding box center [297, 224] width 6 height 4
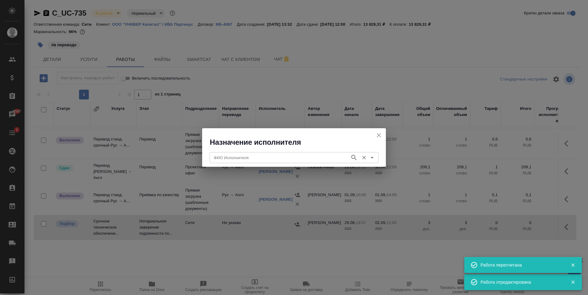
click at [247, 158] on input "ФИО Исполнителя" at bounding box center [279, 157] width 136 height 7
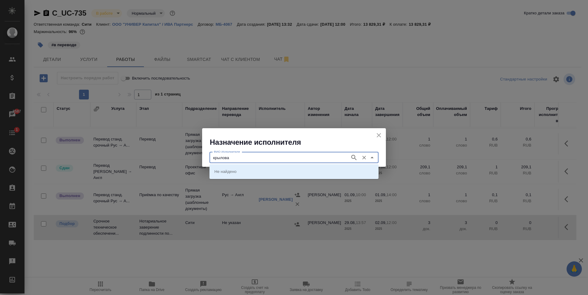
type input "крылова"
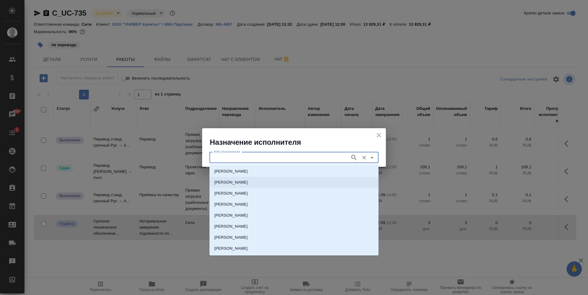
click at [236, 181] on p "НОТАРИУС Крылова Юлия Владимировна" at bounding box center [230, 182] width 33 height 6
type input "НОТАРИУС Крылова Юлия Владимировна"
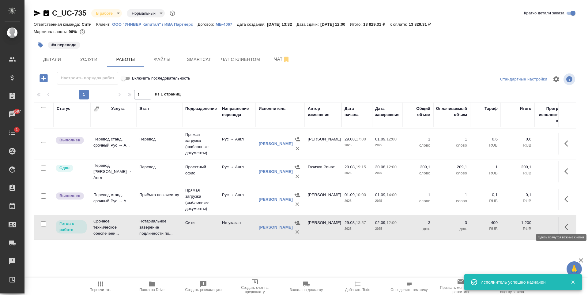
click at [564, 223] on icon "button" at bounding box center [567, 226] width 7 height 7
click at [519, 223] on icon "button" at bounding box center [522, 226] width 7 height 7
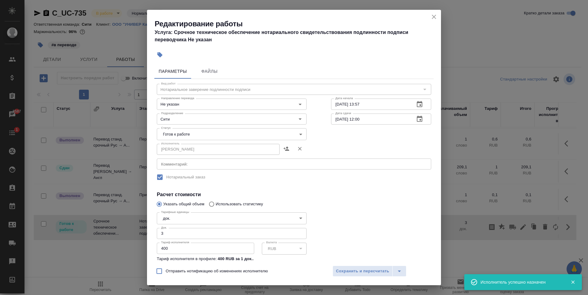
click at [197, 133] on body "🙏 .cls-1 fill:#fff; AWATERA Zaytseva Svetlana Клиенты Спецификации Заказы 8587 …" at bounding box center [294, 147] width 588 height 295
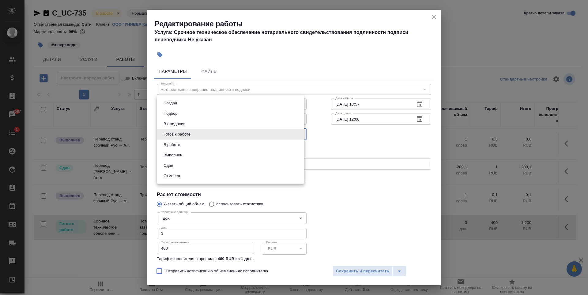
click at [183, 166] on li "Сдан" at bounding box center [230, 165] width 147 height 10
type input "closed"
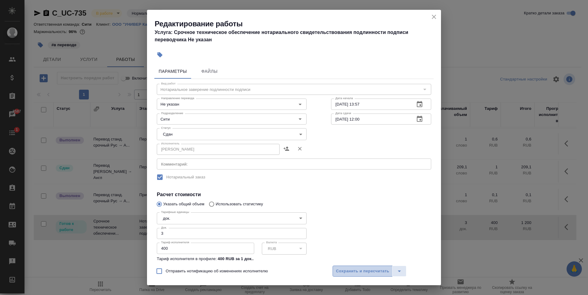
click at [366, 274] on span "Сохранить и пересчитать" at bounding box center [362, 271] width 53 height 7
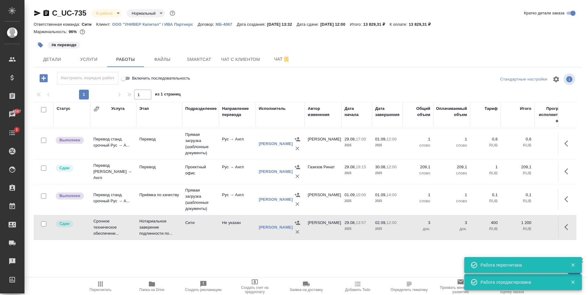
click at [321, 263] on div ".cls-1 fill:#fff; AWATERA Zaytseva Svetlana Клиенты Спецификации Заказы 8587 Ча…" at bounding box center [294, 147] width 588 height 295
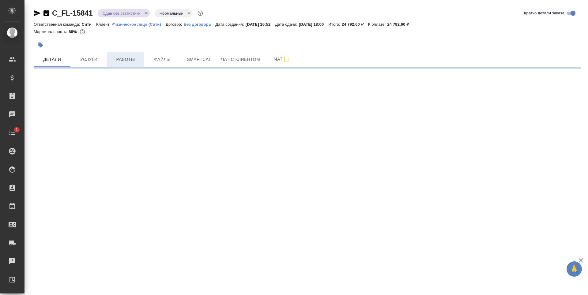
click at [132, 62] on span "Работы" at bounding box center [125, 60] width 29 height 8
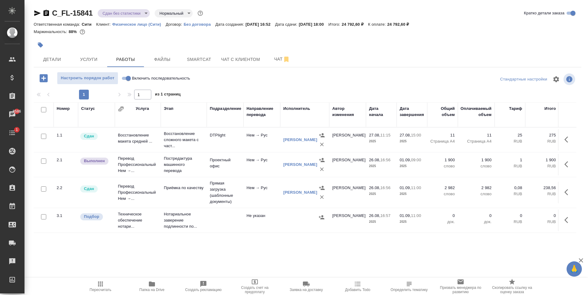
scroll to position [4, 0]
click at [565, 222] on icon "button" at bounding box center [567, 219] width 7 height 7
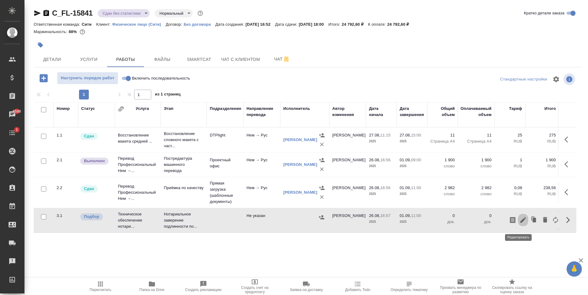
click at [519, 223] on icon "button" at bounding box center [522, 219] width 7 height 7
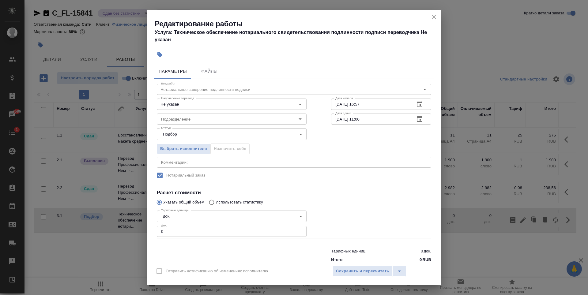
click at [222, 235] on input "0" at bounding box center [232, 231] width 150 height 11
click at [297, 230] on input "1" at bounding box center [232, 231] width 150 height 11
click at [297, 230] on input "2" at bounding box center [232, 231] width 150 height 11
click at [297, 230] on input "3" at bounding box center [232, 231] width 150 height 11
click at [297, 230] on input "4" at bounding box center [232, 231] width 150 height 11
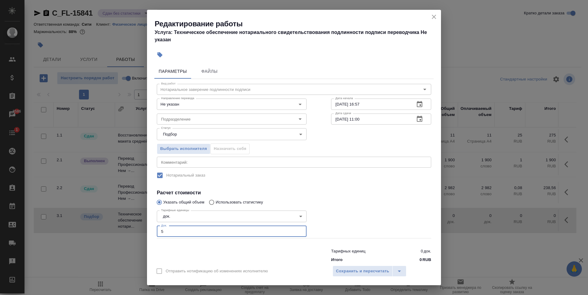
click at [297, 230] on input "5" at bounding box center [232, 231] width 150 height 11
type input "6"
click at [297, 230] on input "6" at bounding box center [232, 231] width 150 height 11
click at [432, 20] on icon "close" at bounding box center [433, 16] width 7 height 7
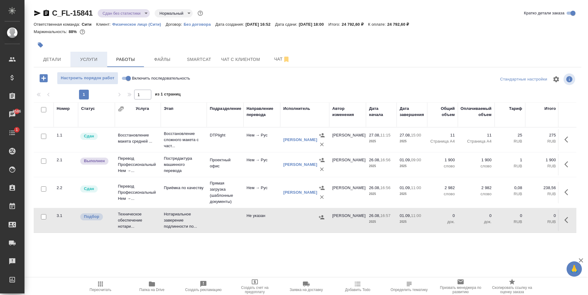
click at [93, 63] on span "Услуги" at bounding box center [88, 60] width 29 height 8
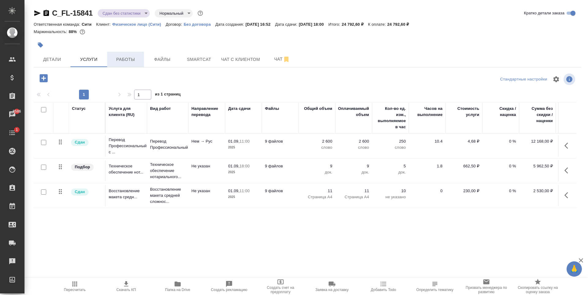
click at [130, 54] on button "Работы" at bounding box center [125, 59] width 37 height 15
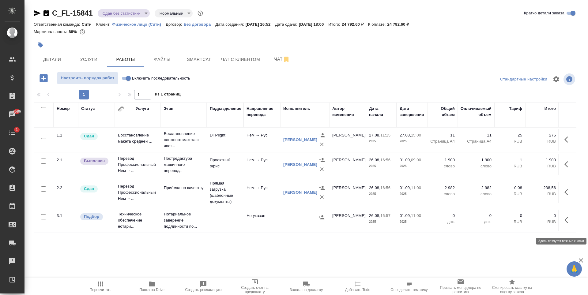
click at [563, 222] on button "button" at bounding box center [567, 220] width 15 height 15
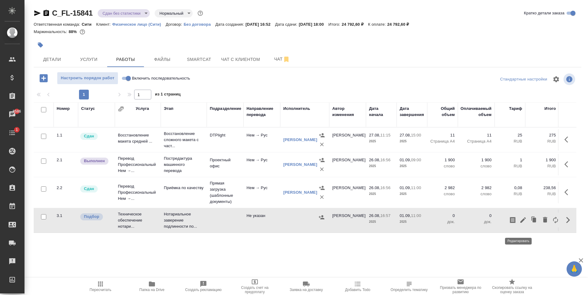
click at [519, 224] on icon "button" at bounding box center [522, 219] width 7 height 7
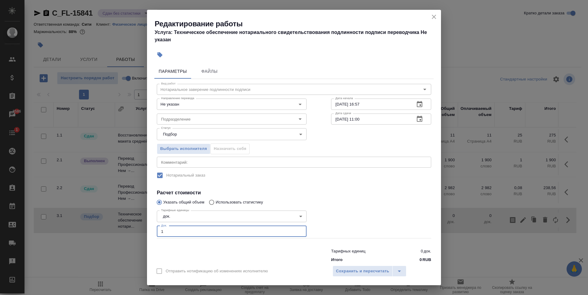
click at [298, 230] on input "1" at bounding box center [232, 231] width 150 height 11
click at [298, 230] on input "2" at bounding box center [232, 231] width 150 height 11
click at [298, 230] on input "3" at bounding box center [232, 231] width 150 height 11
click at [298, 230] on input "4" at bounding box center [232, 231] width 150 height 11
click at [298, 230] on input "5" at bounding box center [232, 231] width 150 height 11
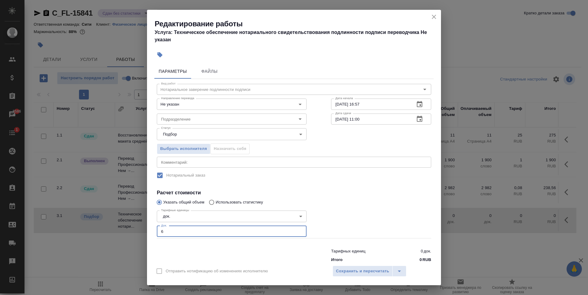
click at [298, 230] on input "6" at bounding box center [232, 231] width 150 height 11
click at [298, 230] on input "7" at bounding box center [232, 231] width 150 height 11
click at [298, 230] on input "8" at bounding box center [232, 231] width 150 height 11
type input "9"
click at [298, 230] on input "9" at bounding box center [232, 231] width 150 height 11
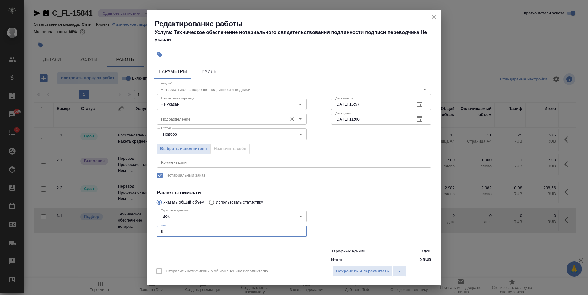
click at [191, 121] on input "Подразделение" at bounding box center [221, 118] width 125 height 7
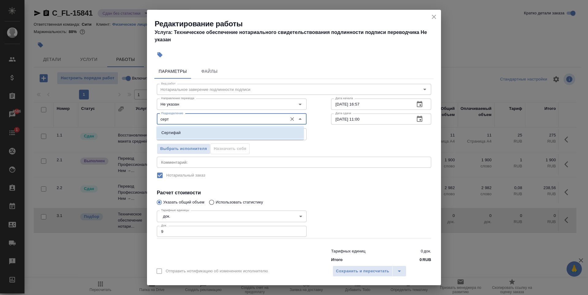
click at [212, 133] on li "Сертифай" at bounding box center [229, 132] width 147 height 11
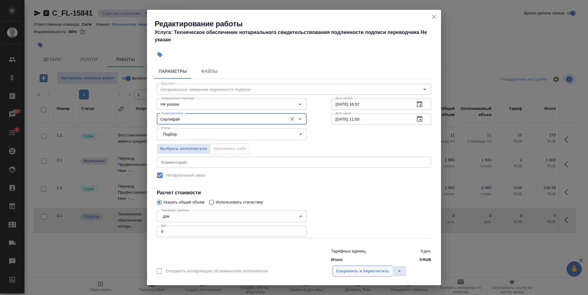
type input "Сертифай"
click at [368, 270] on span "Сохранить и пересчитать" at bounding box center [362, 271] width 53 height 7
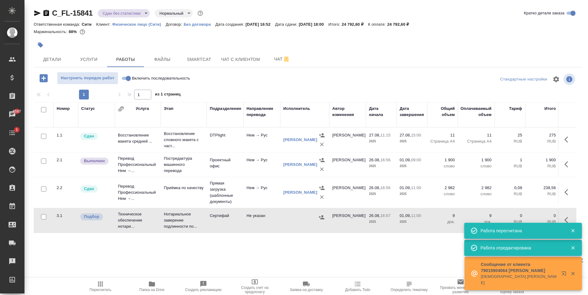
click at [572, 230] on icon "button" at bounding box center [572, 230] width 3 height 3
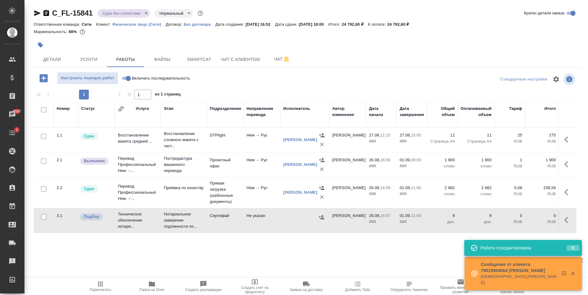
drag, startPoint x: 572, startPoint y: 248, endPoint x: 567, endPoint y: 243, distance: 6.7
click at [573, 248] on icon "button" at bounding box center [572, 247] width 3 height 3
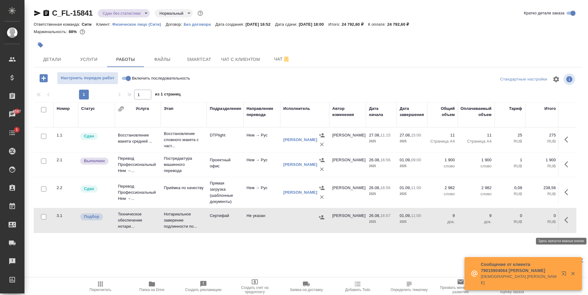
click at [565, 223] on icon "button" at bounding box center [567, 219] width 7 height 7
click at [520, 223] on icon "button" at bounding box center [523, 220] width 6 height 6
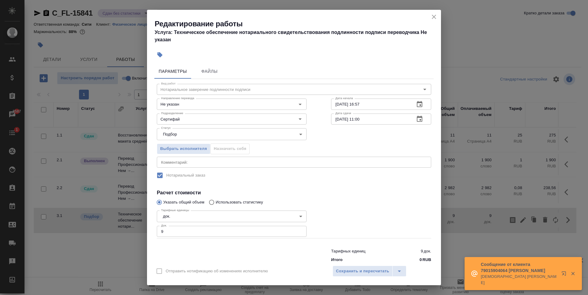
click at [218, 163] on textarea at bounding box center [294, 162] width 266 height 5
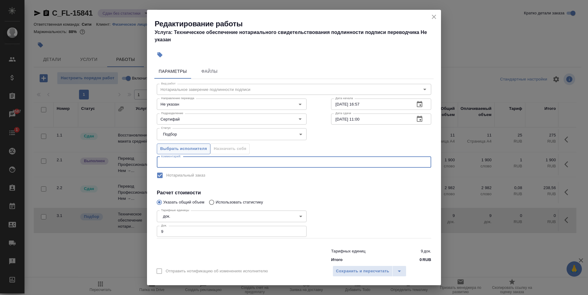
click at [186, 148] on span "Выбрать исполнителя" at bounding box center [183, 148] width 47 height 7
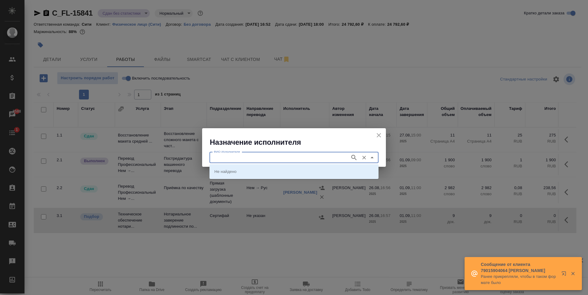
click at [254, 160] on input "ФИО Исполнителя" at bounding box center [279, 157] width 136 height 7
type input "шишенков"
click at [248, 170] on p "[PERSON_NAME]" at bounding box center [230, 171] width 33 height 6
type input "[PERSON_NAME]"
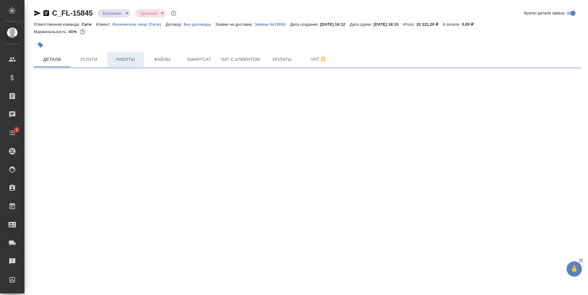
click at [126, 57] on span "Работы" at bounding box center [125, 60] width 29 height 8
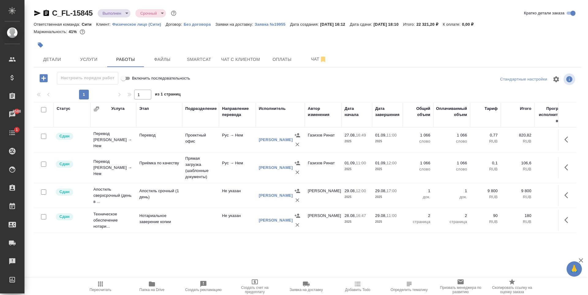
scroll to position [10, 0]
click at [92, 40] on div at bounding box center [216, 44] width 365 height 13
click at [52, 58] on span "Детали" at bounding box center [51, 60] width 29 height 8
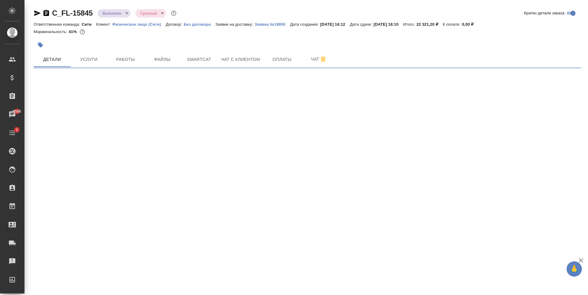
select select "RU"
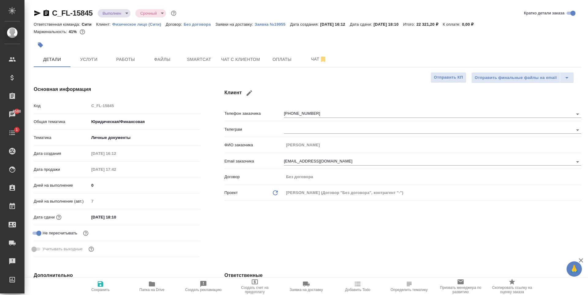
type textarea "x"
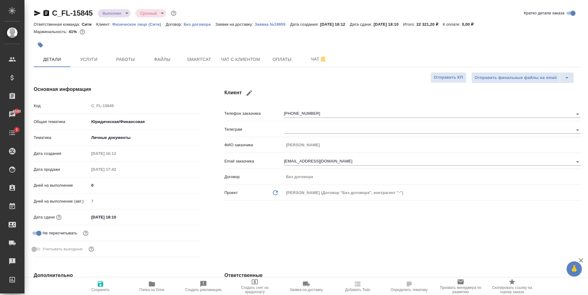
type textarea "x"
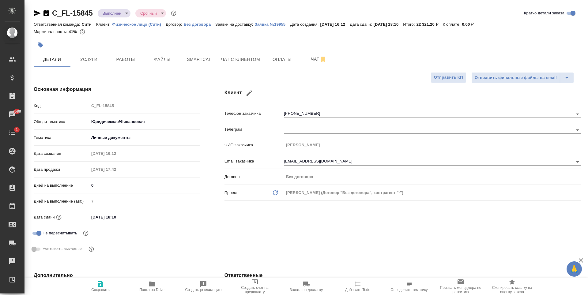
type textarea "x"
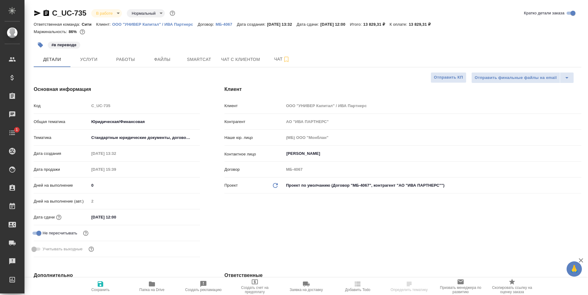
select select "RU"
click at [117, 59] on span "Работы" at bounding box center [125, 60] width 29 height 8
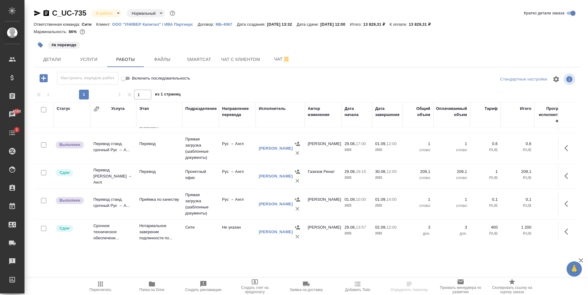
scroll to position [28, 0]
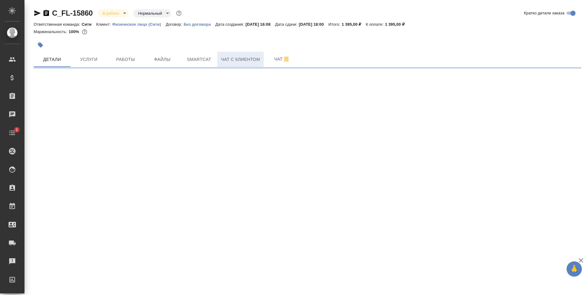
click at [230, 58] on span "Чат с клиентом" at bounding box center [240, 60] width 39 height 8
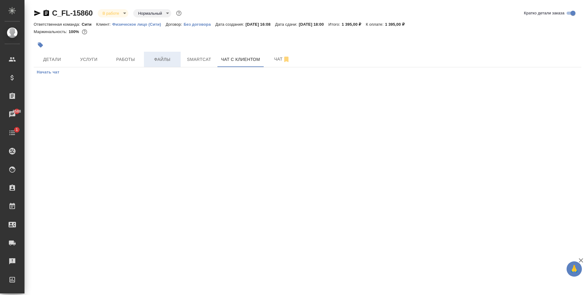
click at [159, 64] on button "Файлы" at bounding box center [162, 59] width 37 height 15
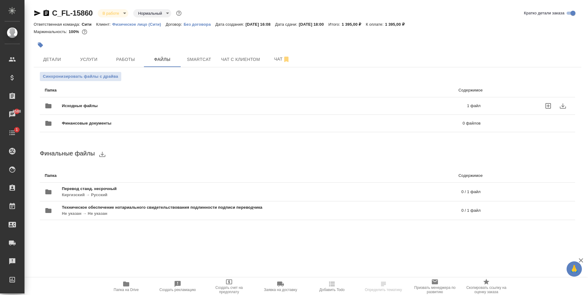
click at [398, 106] on p "1 файл" at bounding box center [381, 106] width 198 height 6
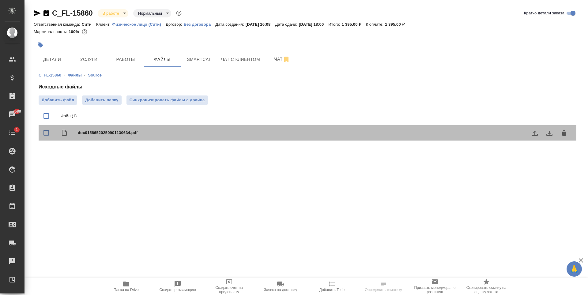
click at [110, 135] on span "doc01586520250901130634.pdf" at bounding box center [320, 133] width 484 height 6
checkbox input "true"
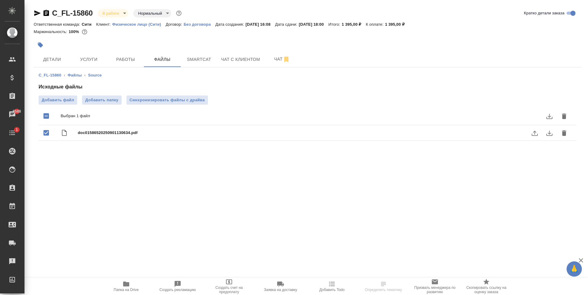
click at [547, 131] on icon "download" at bounding box center [548, 132] width 7 height 7
click at [54, 60] on span "Детали" at bounding box center [51, 60] width 29 height 8
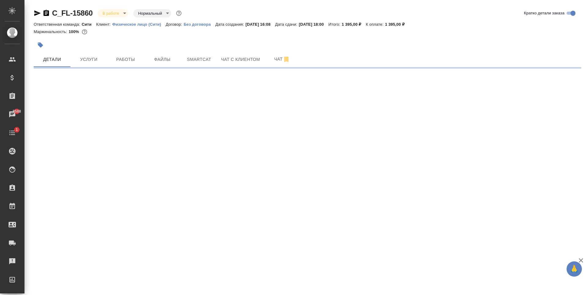
select select "RU"
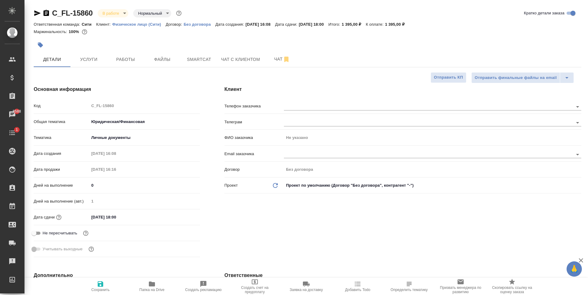
type textarea "x"
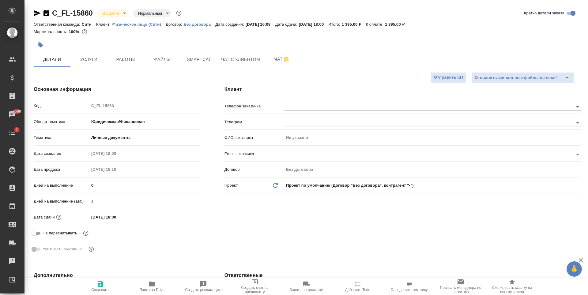
type textarea "x"
click at [39, 42] on icon "button" at bounding box center [40, 45] width 6 height 6
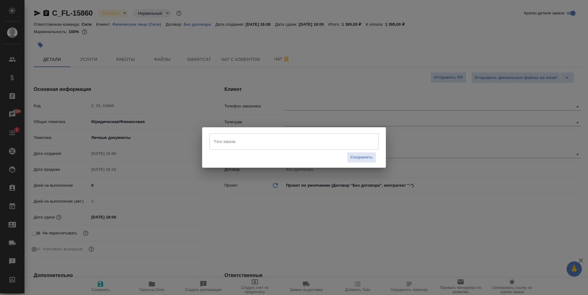
click at [233, 136] on input "Тэги заказа" at bounding box center [288, 141] width 152 height 10
click at [231, 140] on input "Тэги заказа" at bounding box center [288, 141] width 152 height 10
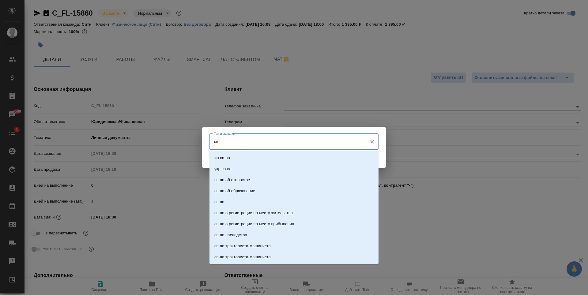
type input "св-в"
click at [225, 156] on p "ин св-во" at bounding box center [222, 158] width 16 height 6
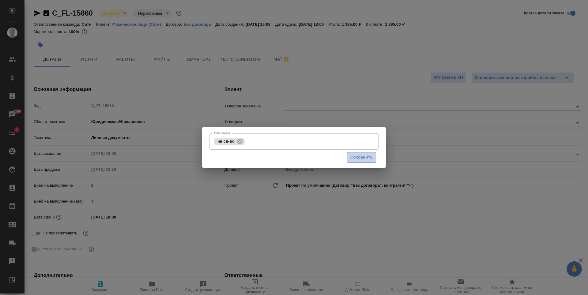
click at [348, 157] on button "Сохранить" at bounding box center [361, 157] width 29 height 11
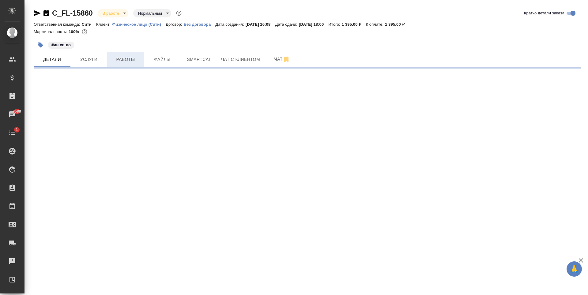
click at [112, 65] on button "Работы" at bounding box center [125, 59] width 37 height 15
click at [123, 59] on span "Работы" at bounding box center [125, 60] width 29 height 8
drag, startPoint x: 53, startPoint y: 17, endPoint x: 93, endPoint y: 18, distance: 40.1
click at [93, 18] on div "C_FL-15862 Создан new Срочный urgent" at bounding box center [103, 13] width 139 height 10
copy link "C_FL-15862"
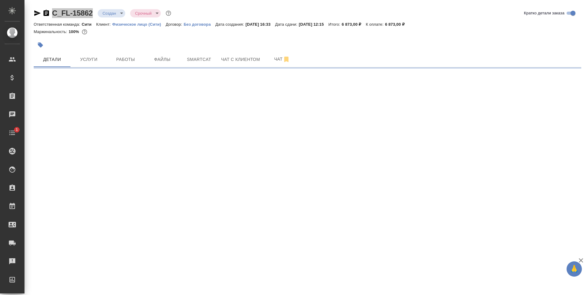
select select "RU"
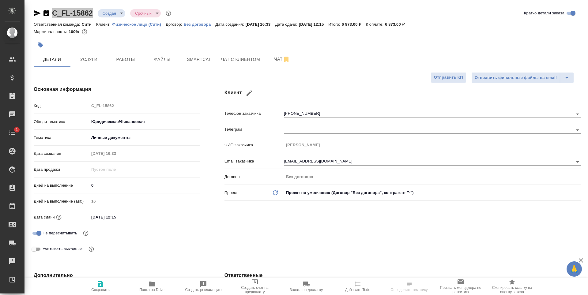
type textarea "x"
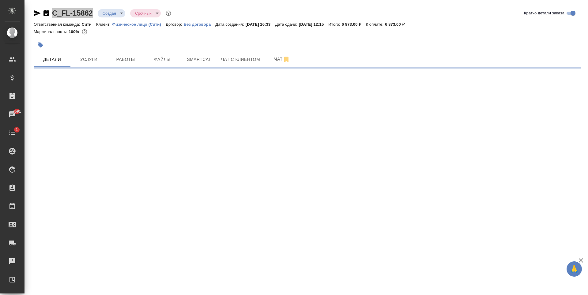
select select "RU"
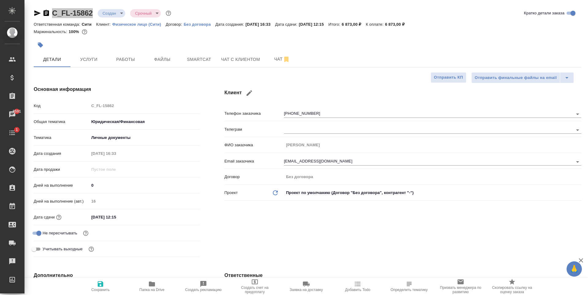
type textarea "x"
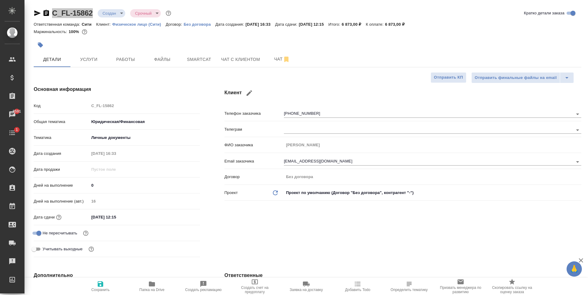
type textarea "x"
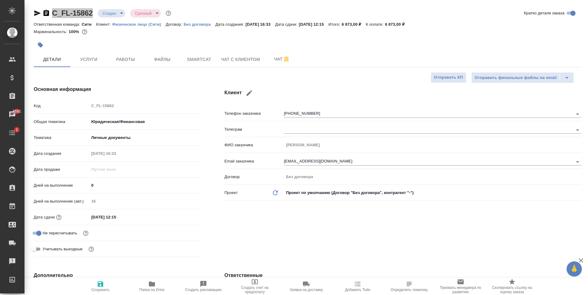
type textarea "x"
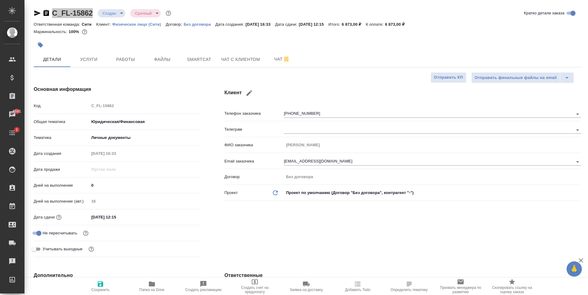
type textarea "x"
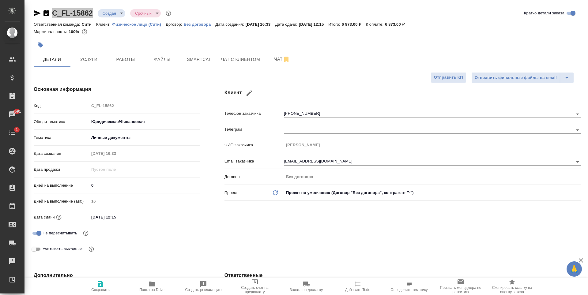
type textarea "x"
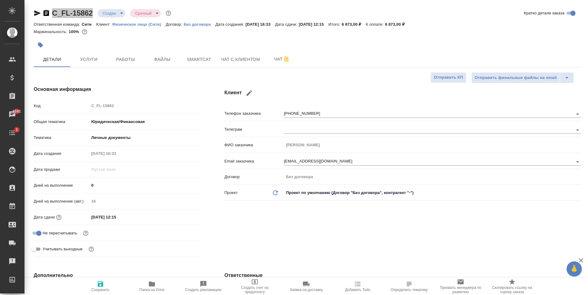
type textarea "x"
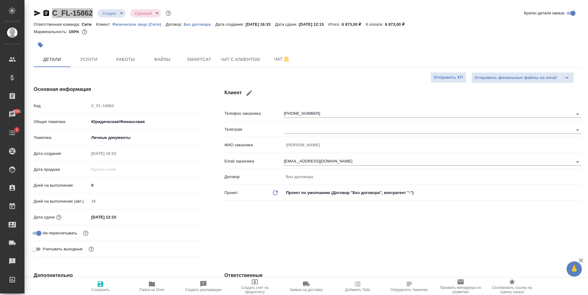
type textarea "x"
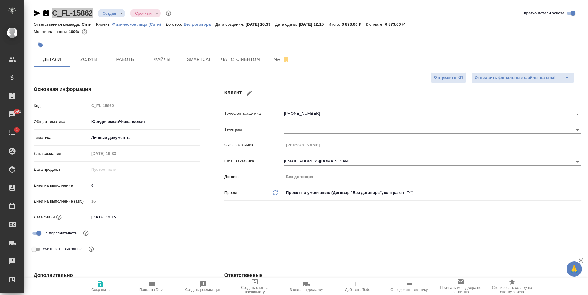
type textarea "x"
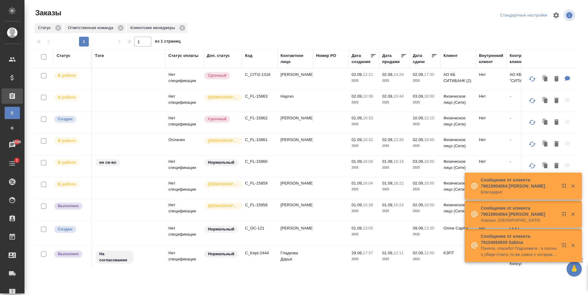
click at [251, 186] on p "C_FL-15859" at bounding box center [259, 183] width 29 height 6
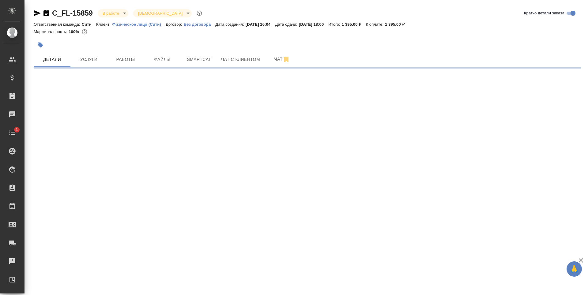
select select "RU"
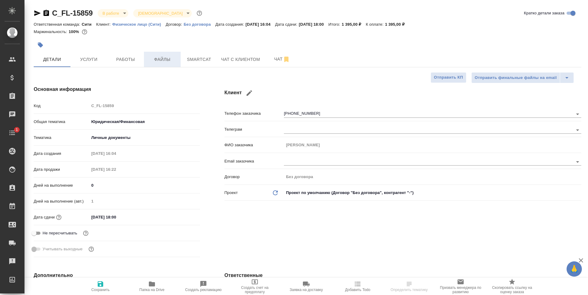
type textarea "x"
click at [273, 56] on span "Чат" at bounding box center [281, 59] width 29 height 8
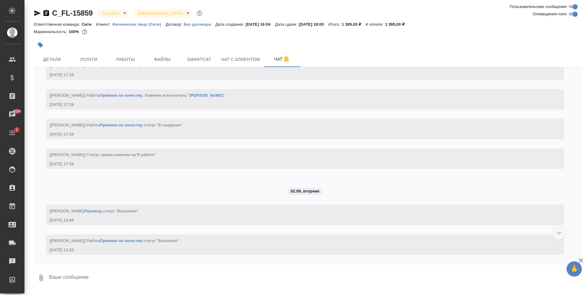
scroll to position [801, 0]
click at [223, 66] on button "Чат с клиентом" at bounding box center [240, 59] width 46 height 15
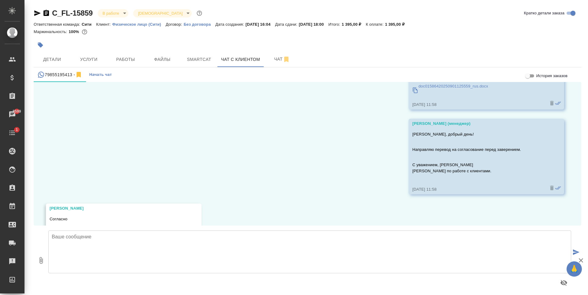
scroll to position [64, 0]
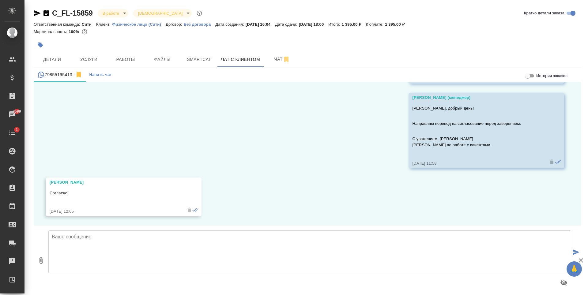
click at [113, 252] on textarea at bounding box center [309, 251] width 522 height 43
click at [92, 236] on textarea "[PERSON_NAME], готовые документы можно забирать в офисе." at bounding box center [309, 251] width 522 height 43
click at [118, 236] on textarea "[PERSON_NAME], готовый документы можно забирать в офисе." at bounding box center [309, 251] width 522 height 43
click at [198, 240] on textarea "[PERSON_NAME], готовый документ можно забирать в офисе." at bounding box center [309, 251] width 522 height 43
type textarea "[PERSON_NAME], готовый документ можно забирать в офисе."
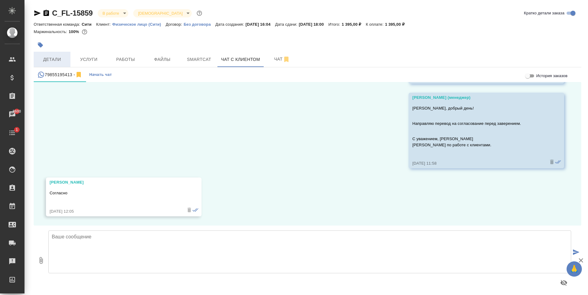
click at [54, 57] on span "Детали" at bounding box center [51, 60] width 29 height 8
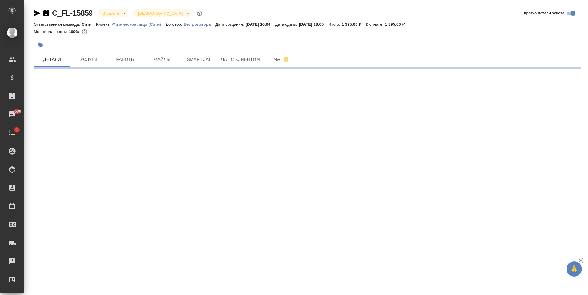
select select "RU"
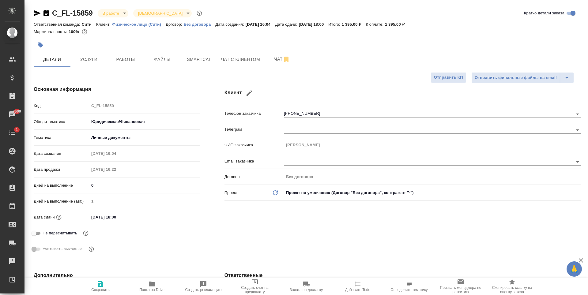
type textarea "x"
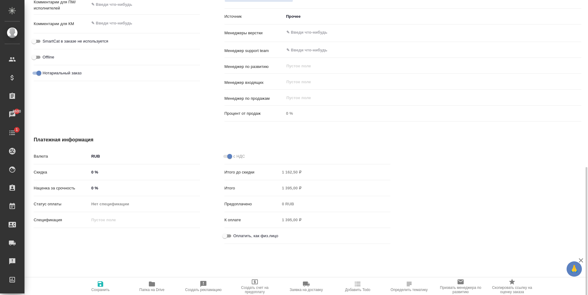
scroll to position [374, 0]
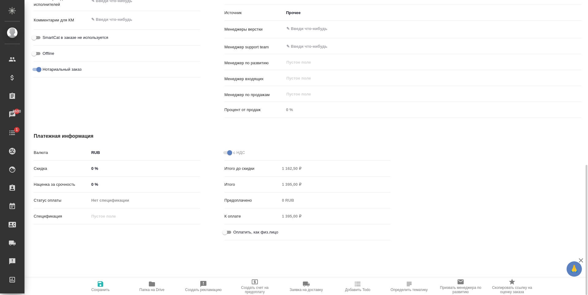
click at [227, 234] on input "Оплатить, как физ.лицо" at bounding box center [225, 232] width 22 height 7
checkbox input "true"
type textarea "x"
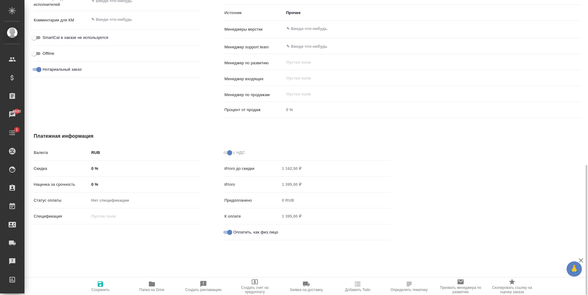
click at [101, 287] on icon "button" at bounding box center [101, 284] width 6 height 6
type textarea "x"
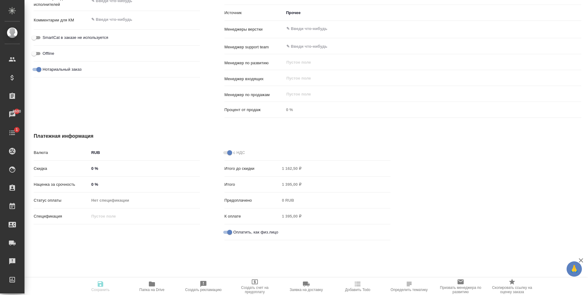
type textarea "x"
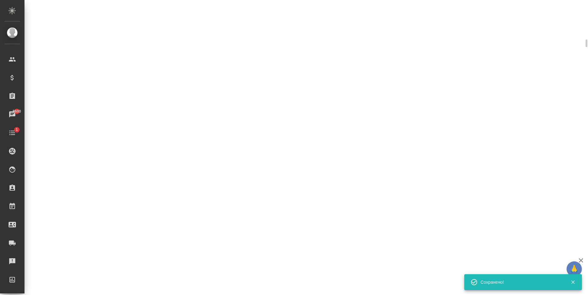
scroll to position [369, 0]
select select "RU"
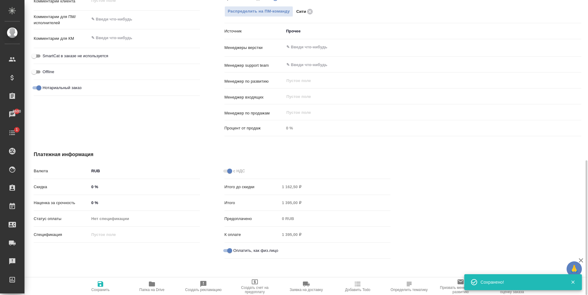
type textarea "x"
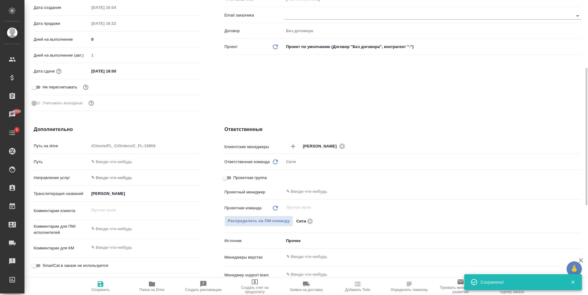
scroll to position [0, 0]
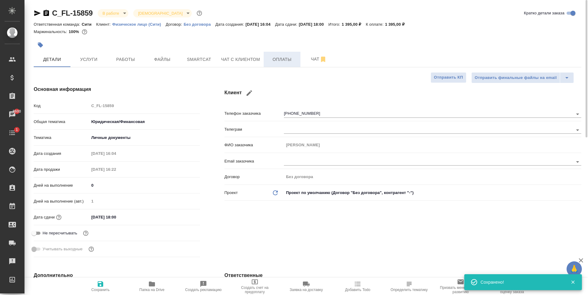
click at [289, 62] on span "Оплаты" at bounding box center [281, 60] width 29 height 8
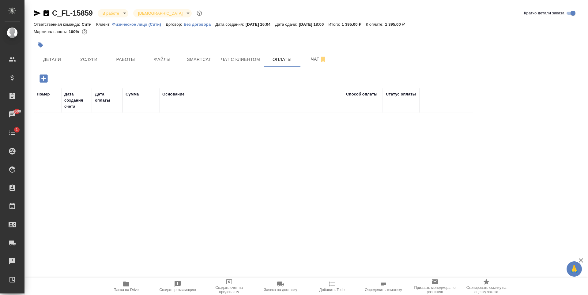
click at [43, 80] on icon "button" at bounding box center [43, 78] width 11 height 11
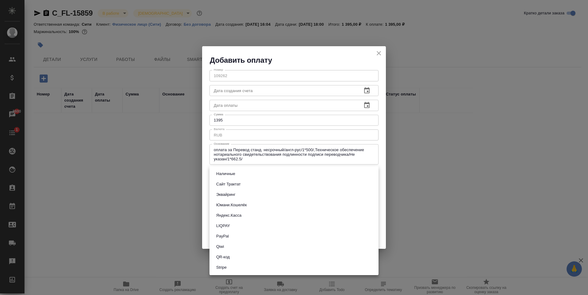
click at [243, 174] on body "🙏 .cls-1 fill:#fff; AWATERA [PERSON_NAME] Спецификации Заказы 8600 Чаты 1 Todo …" at bounding box center [294, 147] width 588 height 295
click at [230, 258] on button "QR-код" at bounding box center [222, 257] width 17 height 7
type input "60e5684acae83f185c96e013"
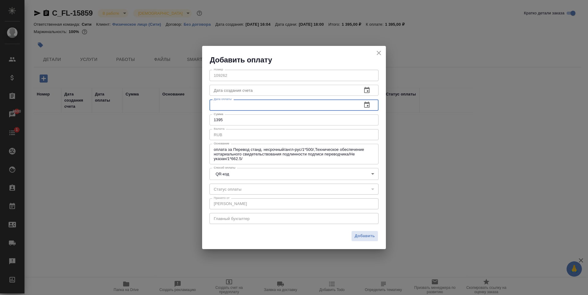
click at [278, 106] on input "text" at bounding box center [283, 104] width 148 height 11
click at [369, 102] on icon "button" at bounding box center [366, 104] width 7 height 7
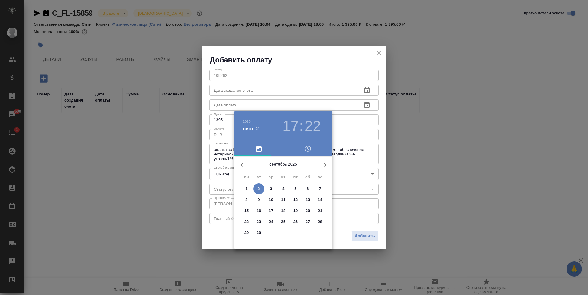
click at [249, 187] on span "1" at bounding box center [246, 189] width 11 height 6
type input "[DATE] 17:22"
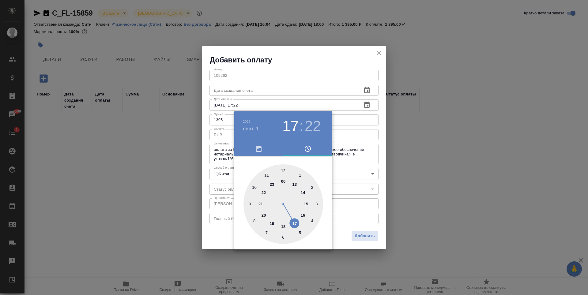
click at [309, 56] on div at bounding box center [294, 147] width 588 height 295
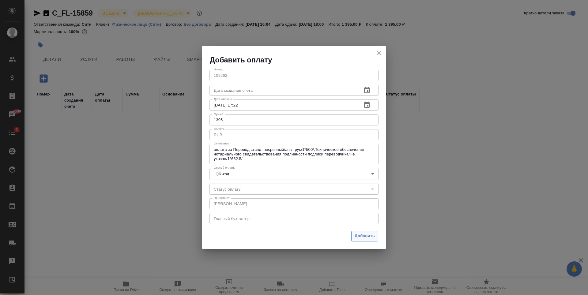
click at [362, 235] on span "Добавить" at bounding box center [364, 236] width 20 height 7
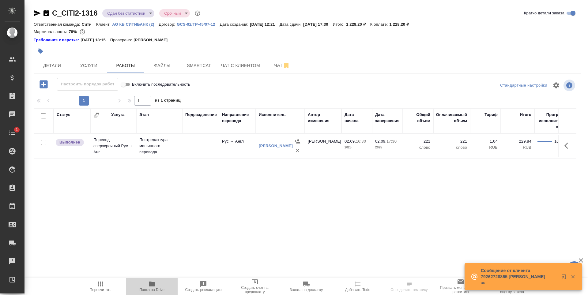
click at [150, 285] on icon "button" at bounding box center [152, 284] width 6 height 5
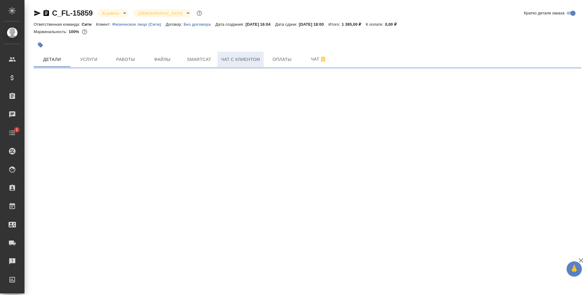
click at [233, 59] on span "Чат с клиентом" at bounding box center [240, 60] width 39 height 8
select select "RU"
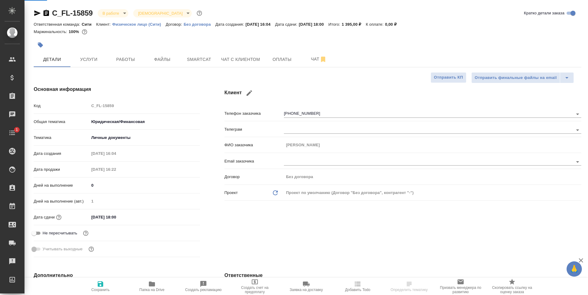
type textarea "x"
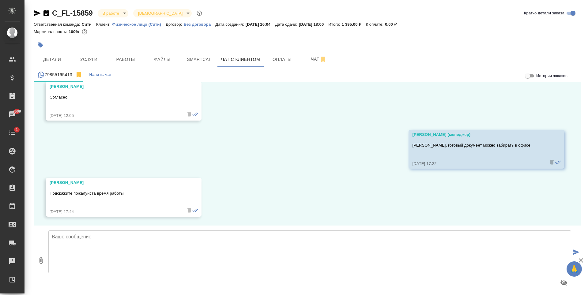
scroll to position [160, 0]
click at [110, 251] on textarea at bounding box center [309, 251] width 522 height 43
type textarea "С"
click at [101, 244] on textarea "[PERSON_NAME] работает" at bounding box center [309, 251] width 522 height 43
click at [101, 240] on textarea "[PERSON_NAME] работает" at bounding box center [309, 251] width 522 height 43
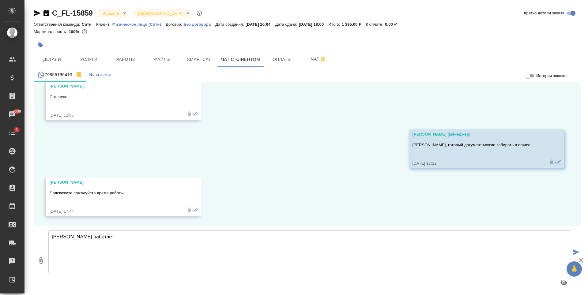
click at [101, 240] on textarea "[PERSON_NAME] работает" at bounding box center [309, 251] width 522 height 43
paste textarea "ежим работы: пн-пт 9:00-19:00"
type textarea "Режим работы: пн-пт 9:00-19:00"
